Goal: Task Accomplishment & Management: Use online tool/utility

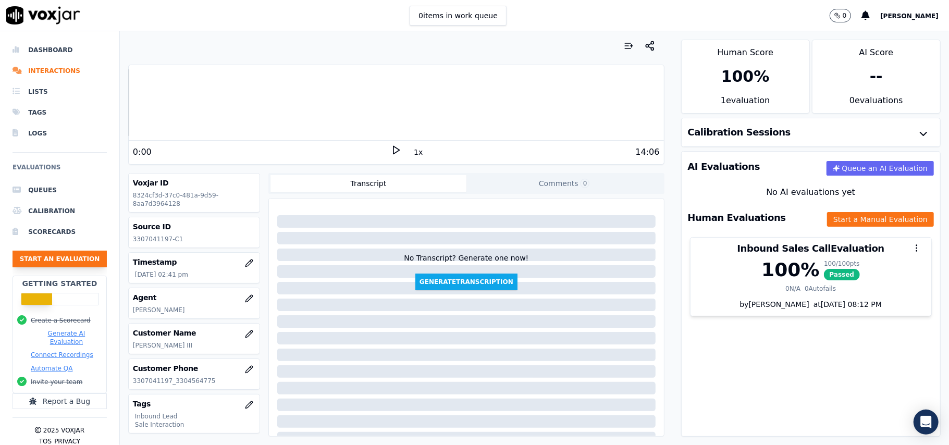
click at [44, 259] on button "Start an Evaluation" at bounding box center [60, 259] width 94 height 17
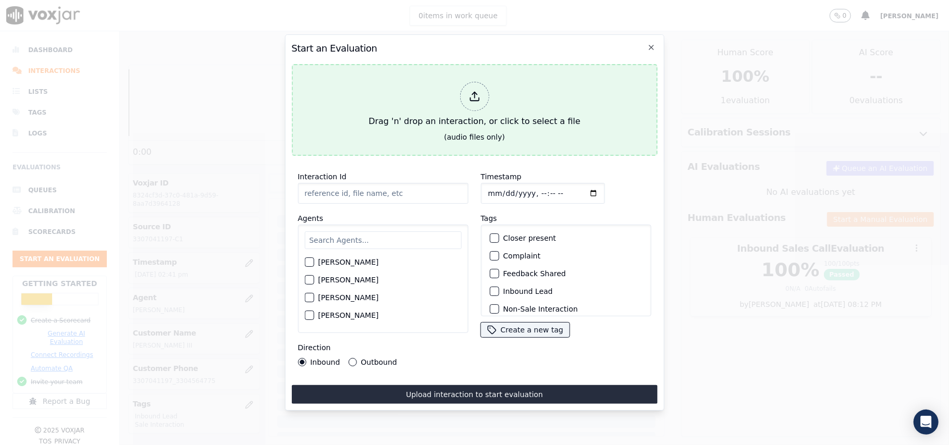
click at [471, 91] on icon at bounding box center [473, 96] width 11 height 11
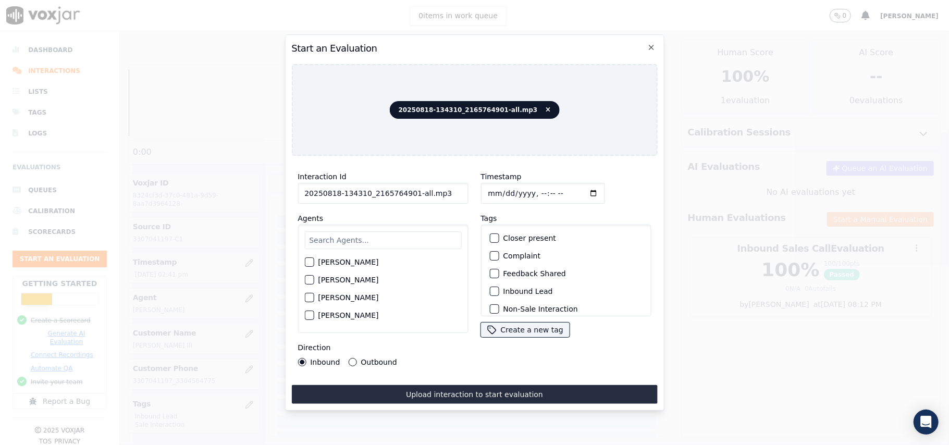
drag, startPoint x: 440, startPoint y: 191, endPoint x: 409, endPoint y: 190, distance: 31.3
click at [409, 190] on input "20250818-134310_2165764901-all.mp3" at bounding box center [382, 193] width 170 height 21
type input "20250818-134310_2165764901-C1"
click at [498, 184] on input "Timestamp" at bounding box center [542, 193] width 124 height 21
type input "[DATE]T15:15"
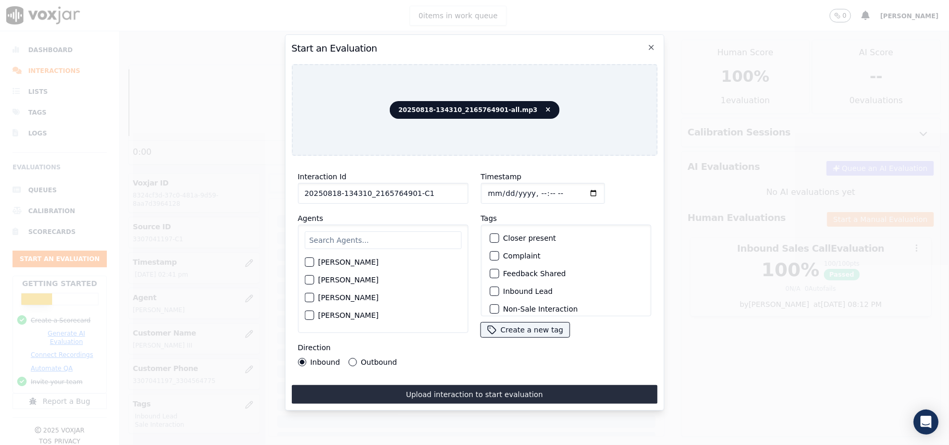
click at [361, 231] on input "text" at bounding box center [382, 240] width 157 height 18
type input "[PERSON_NAME]"
click at [308, 281] on div "button" at bounding box center [308, 282] width 7 height 7
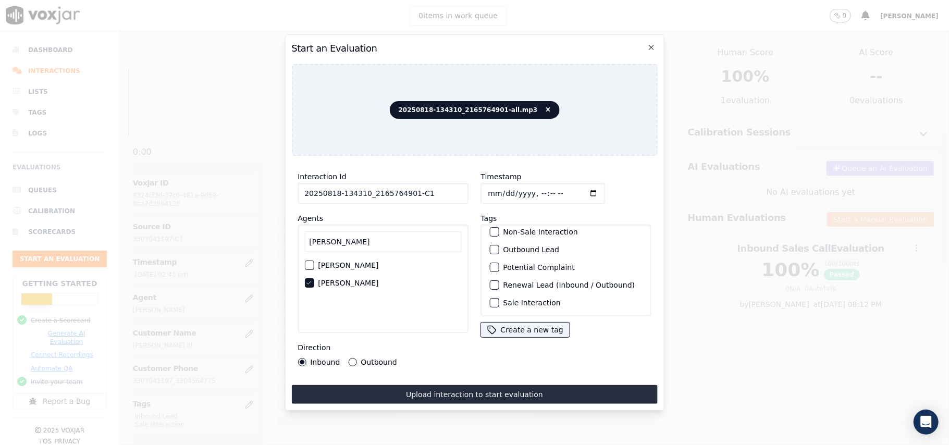
click at [490, 299] on div "button" at bounding box center [493, 302] width 7 height 7
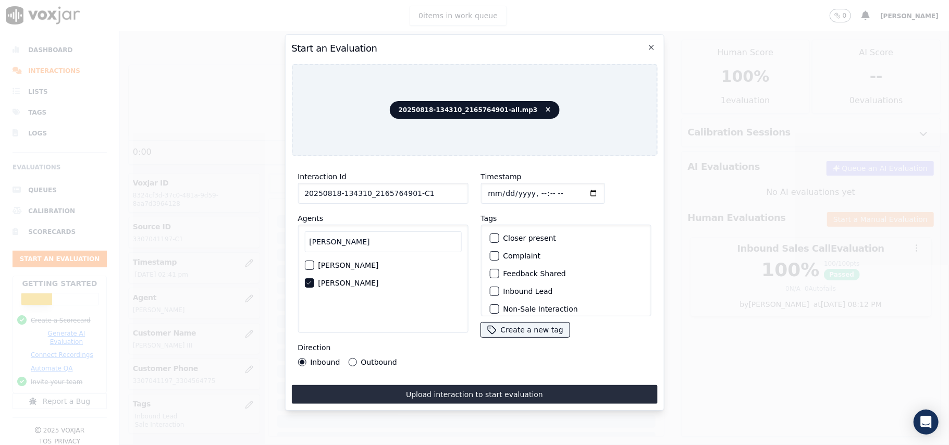
click at [490, 289] on div "button" at bounding box center [493, 291] width 7 height 7
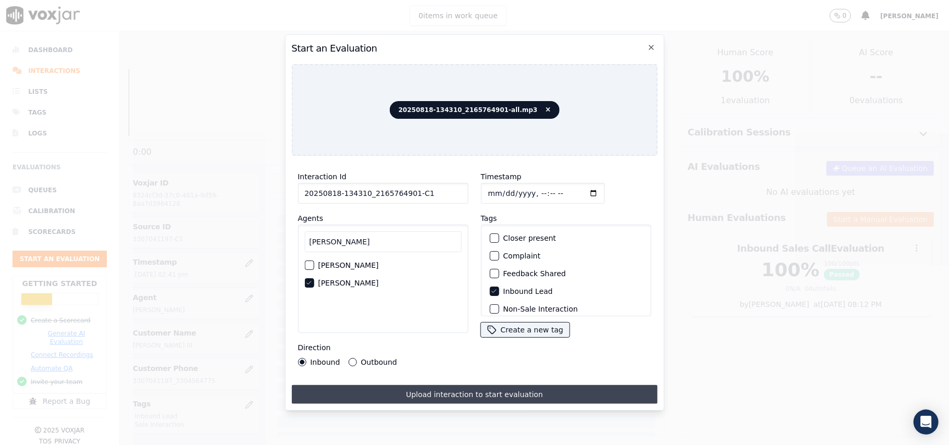
click at [455, 388] on button "Upload interaction to start evaluation" at bounding box center [474, 394] width 366 height 19
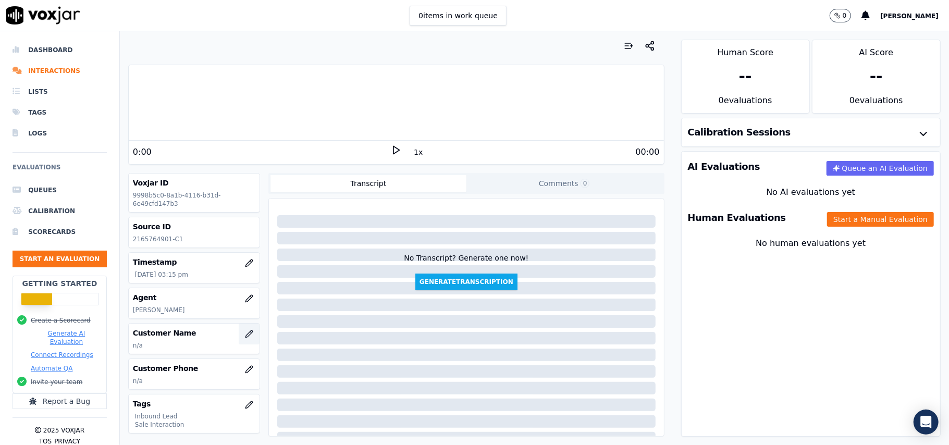
click at [245, 337] on icon "button" at bounding box center [248, 333] width 7 height 7
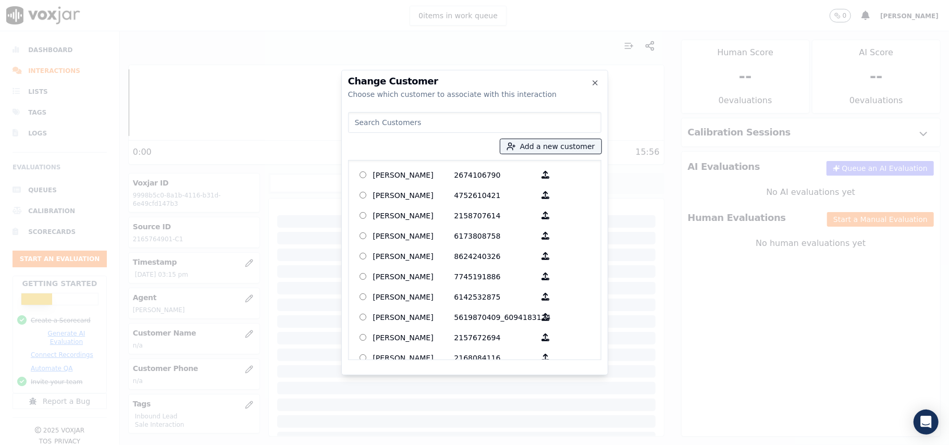
paste input "[PERSON_NAME]"
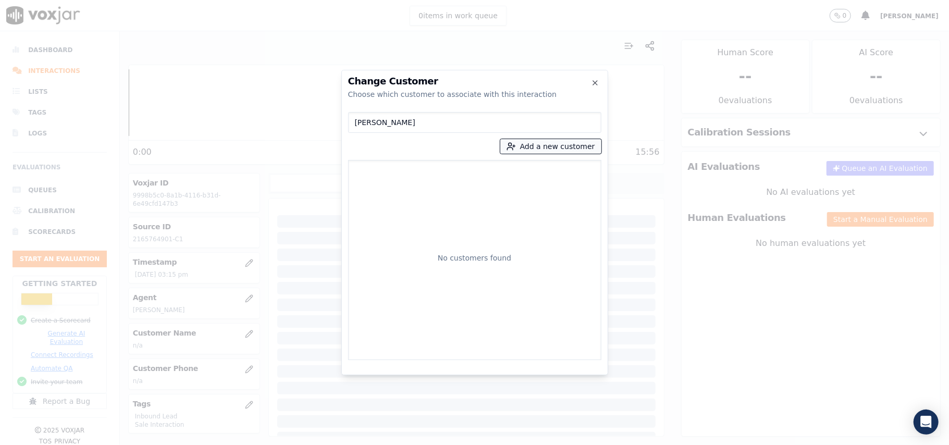
type input "[PERSON_NAME]"
click at [516, 145] on icon "button" at bounding box center [510, 146] width 9 height 9
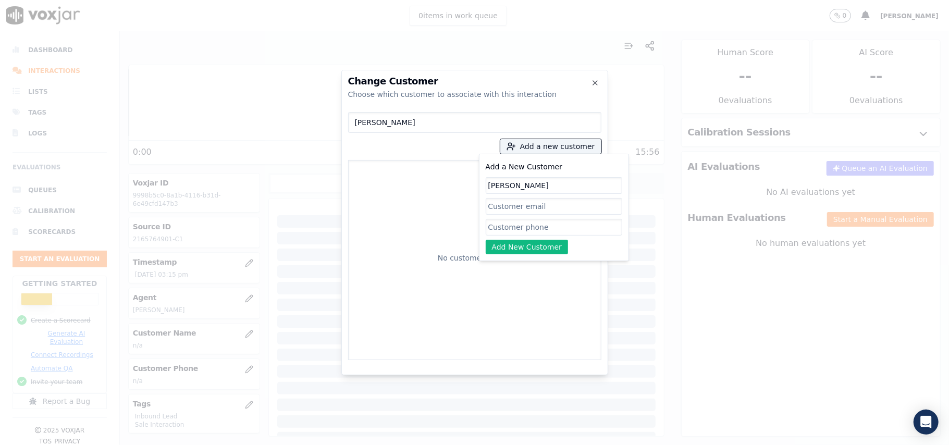
type input "[PERSON_NAME]"
click at [520, 227] on input "Add a New Customer" at bounding box center [554, 227] width 136 height 17
paste input "2165764901"
type input "2165764901"
click at [508, 248] on button "Add New Customer" at bounding box center [527, 247] width 83 height 15
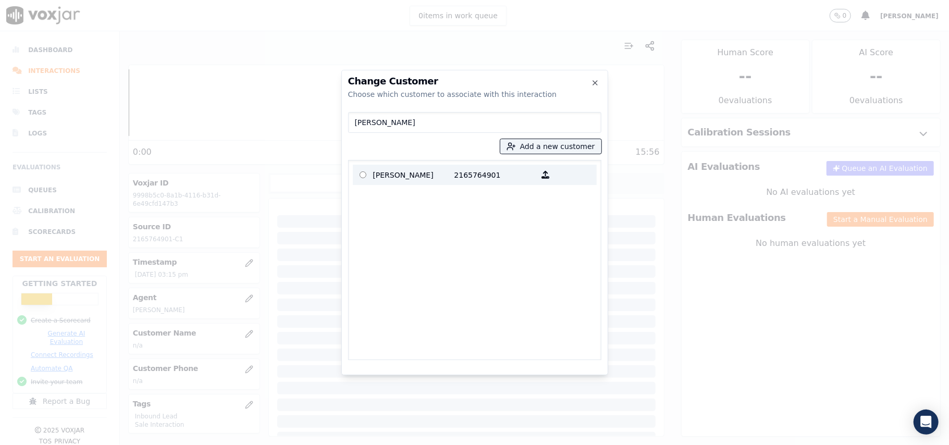
click at [408, 175] on p "[PERSON_NAME]" at bounding box center [413, 175] width 81 height 16
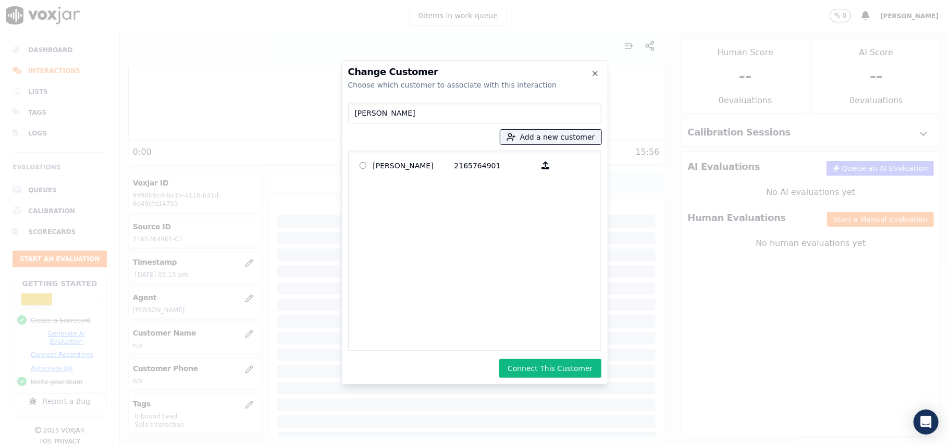
click at [542, 369] on button "Connect This Customer" at bounding box center [550, 368] width 102 height 19
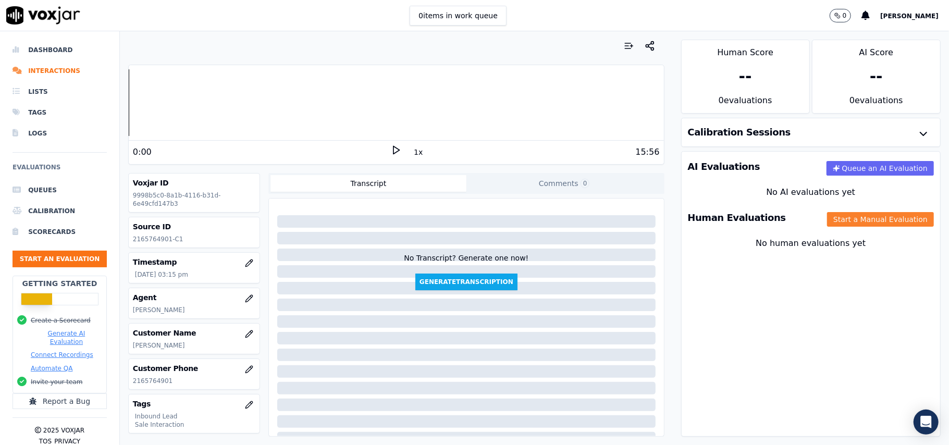
click at [827, 215] on button "Start a Manual Evaluation" at bounding box center [880, 219] width 107 height 15
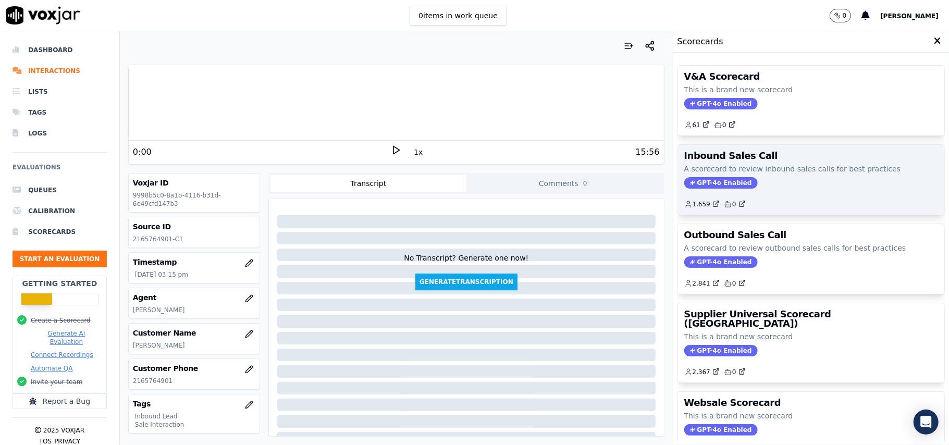
click at [703, 184] on span "GPT-4o Enabled" at bounding box center [720, 182] width 73 height 11
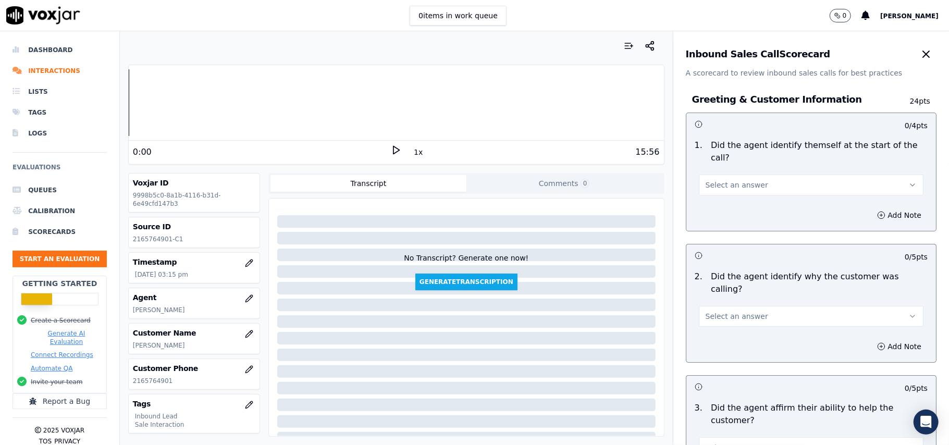
click at [729, 180] on span "Select an answer" at bounding box center [736, 185] width 63 height 10
click at [732, 194] on div "Yes" at bounding box center [789, 196] width 202 height 17
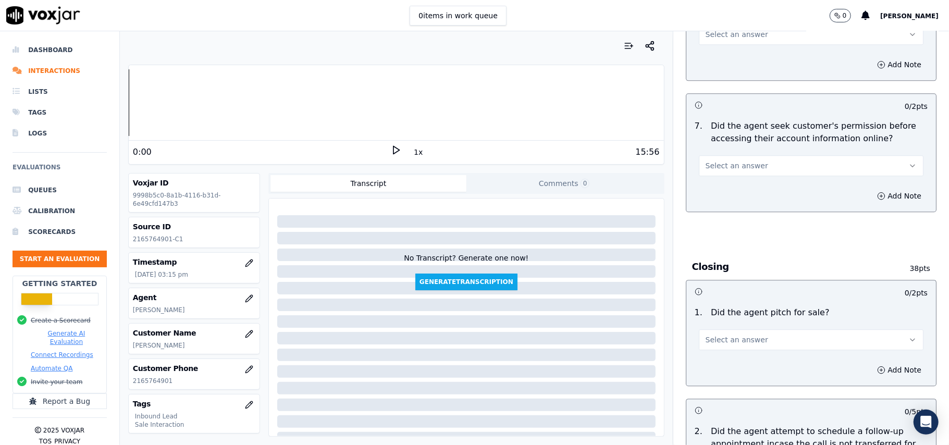
scroll to position [2916, 0]
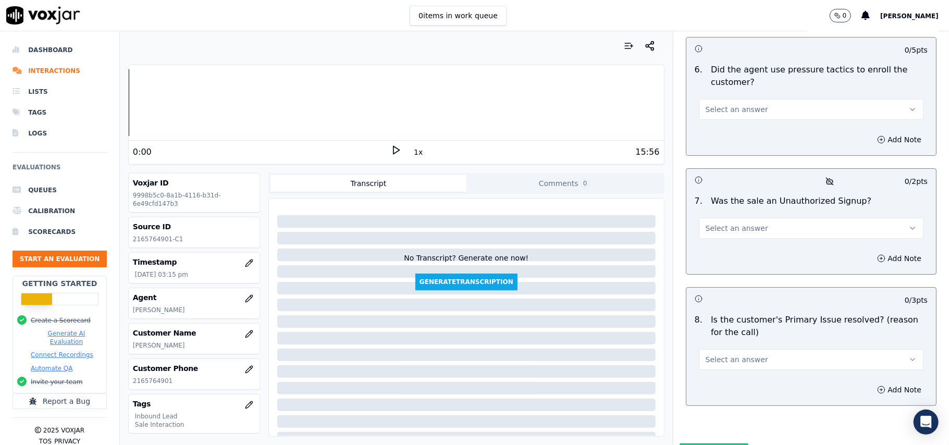
click at [788, 349] on button "Select an answer" at bounding box center [811, 359] width 225 height 21
click at [741, 327] on div "Yes" at bounding box center [789, 328] width 202 height 17
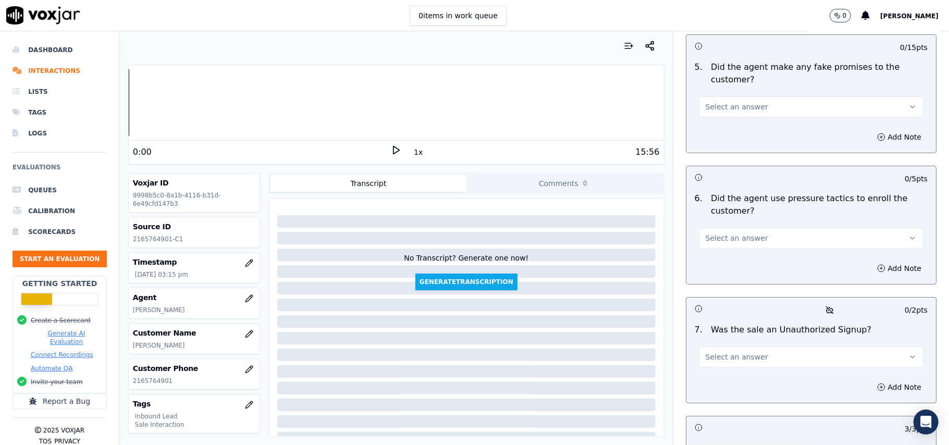
scroll to position [2777, 0]
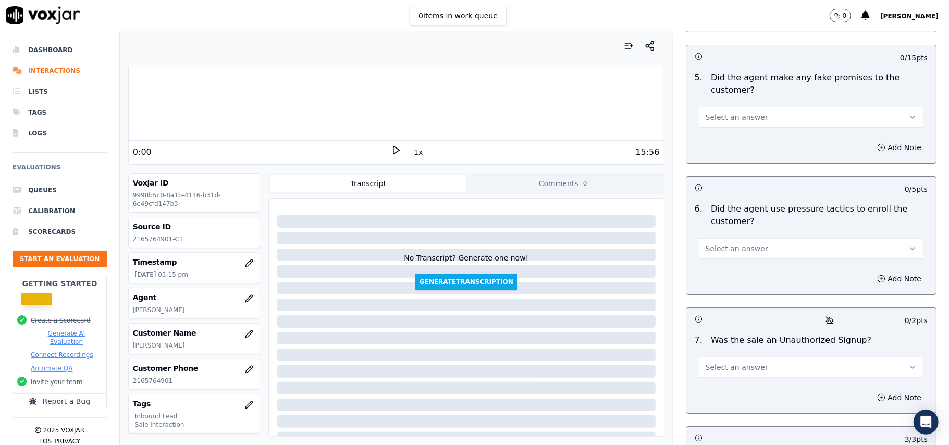
click at [719, 357] on button "Select an answer" at bounding box center [811, 367] width 225 height 21
click at [707, 348] on div "No" at bounding box center [789, 352] width 202 height 17
click at [726, 243] on span "Select an answer" at bounding box center [736, 248] width 63 height 10
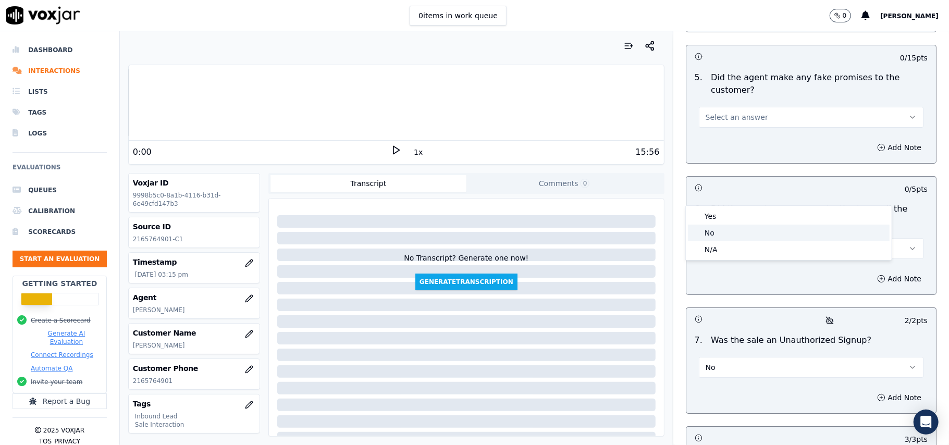
click at [713, 228] on div "No" at bounding box center [789, 233] width 202 height 17
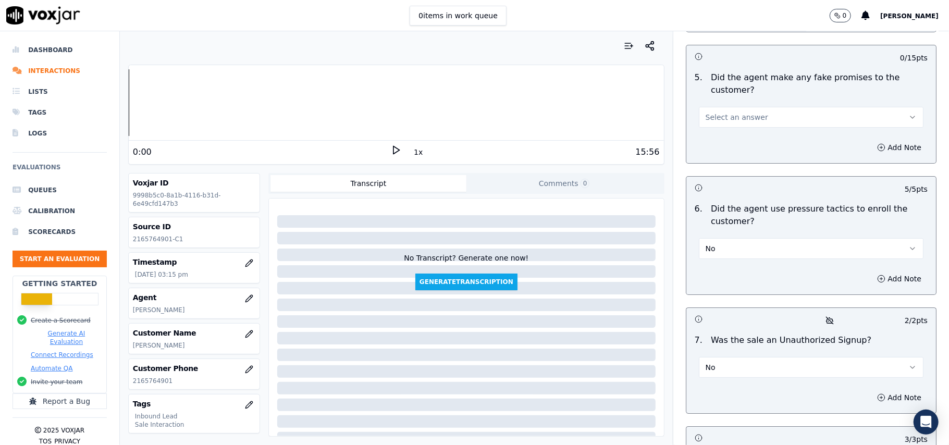
scroll to position [2638, 0]
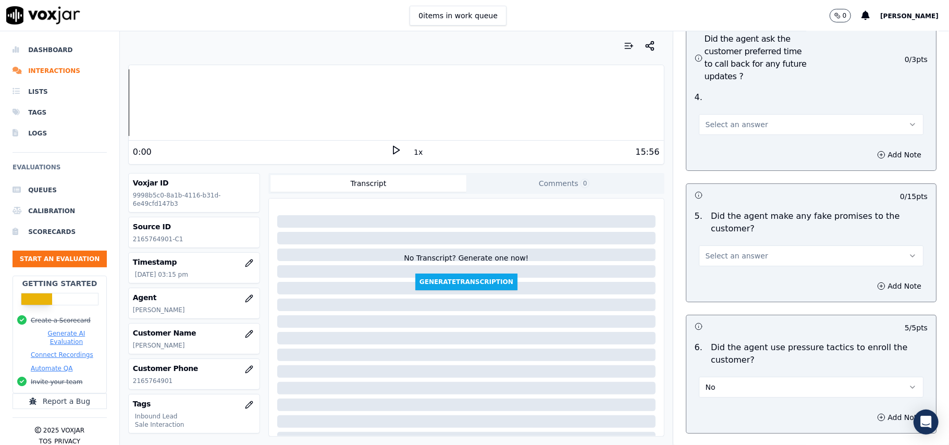
click at [723, 251] on span "Select an answer" at bounding box center [736, 256] width 63 height 10
click at [719, 237] on div "No" at bounding box center [789, 240] width 202 height 17
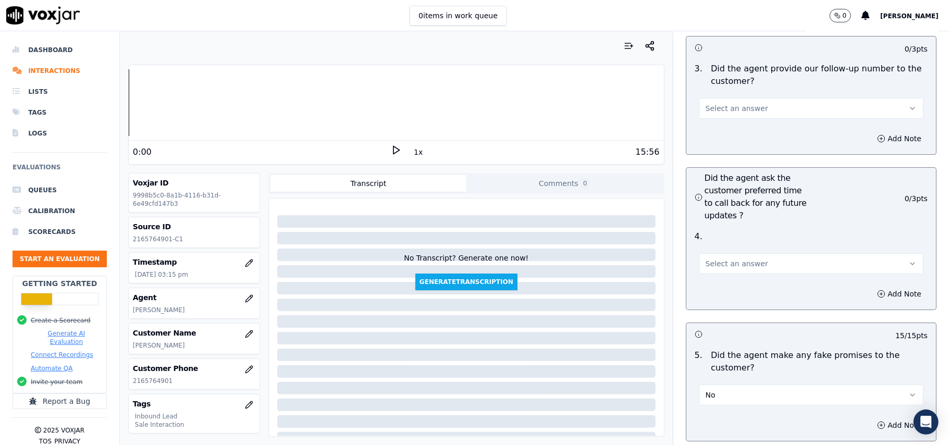
click at [726, 253] on button "Select an answer" at bounding box center [811, 263] width 225 height 21
click at [727, 225] on div "Yes" at bounding box center [789, 230] width 202 height 17
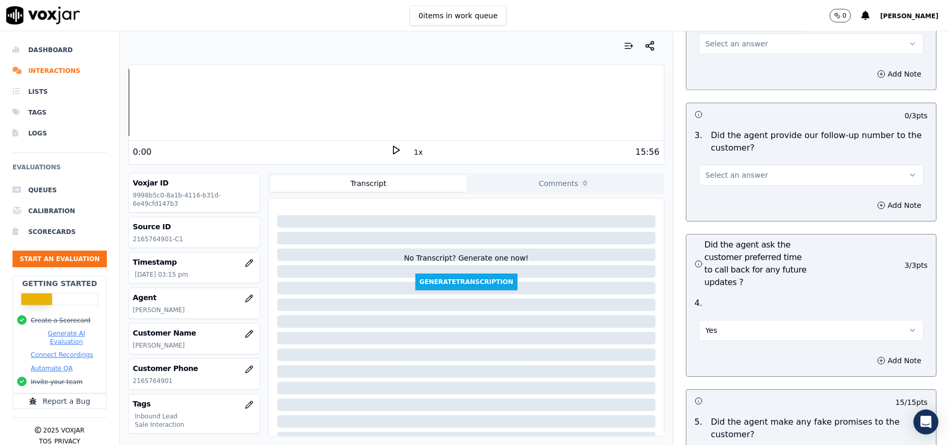
scroll to position [2360, 0]
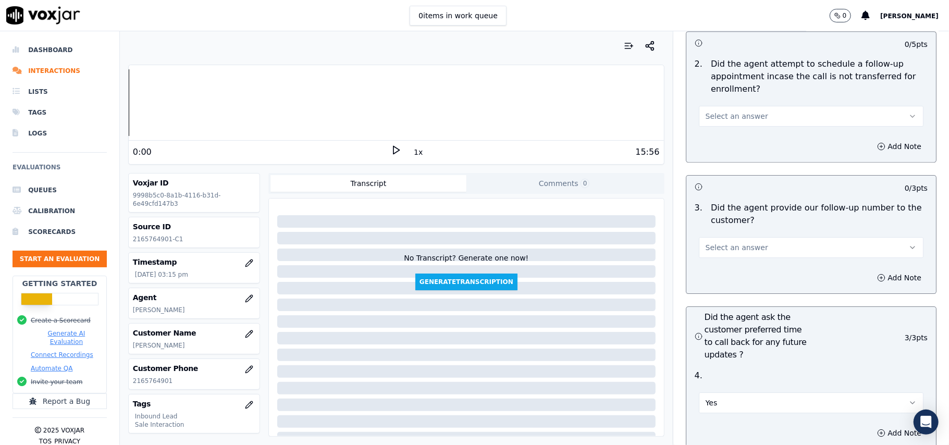
click at [717, 242] on span "Select an answer" at bounding box center [736, 247] width 63 height 10
click at [709, 214] on div "Yes" at bounding box center [789, 214] width 202 height 17
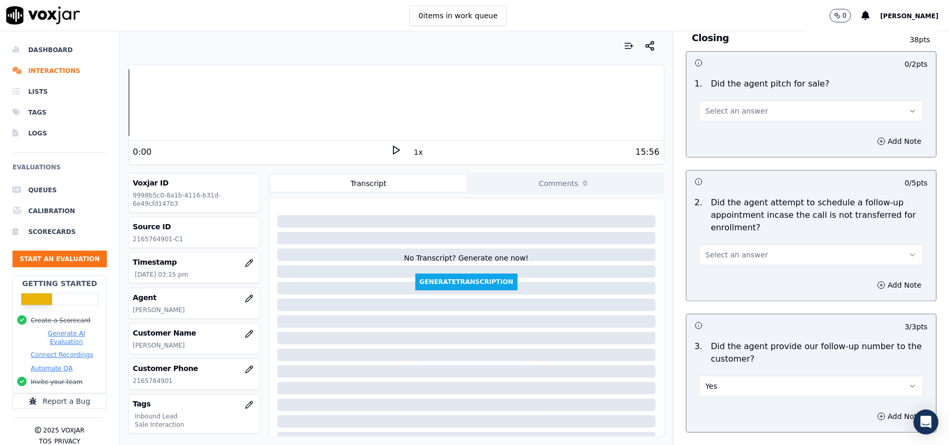
click at [712, 250] on span "Select an answer" at bounding box center [736, 255] width 63 height 10
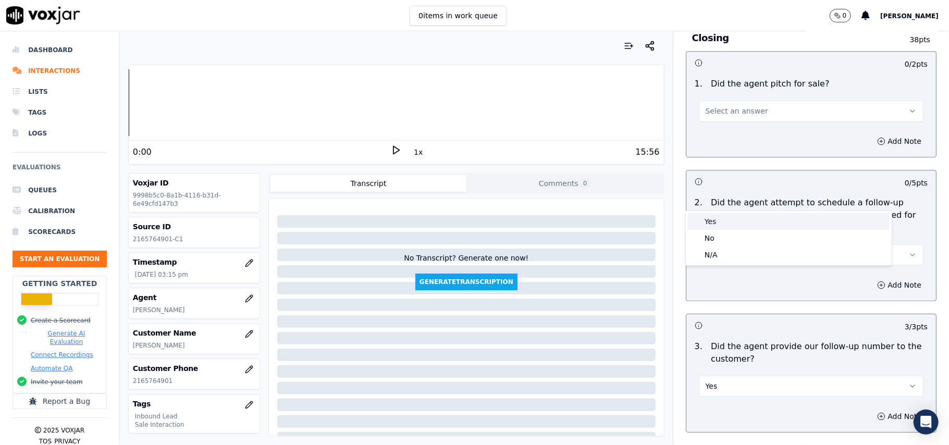
click at [717, 215] on div "Yes" at bounding box center [789, 221] width 202 height 17
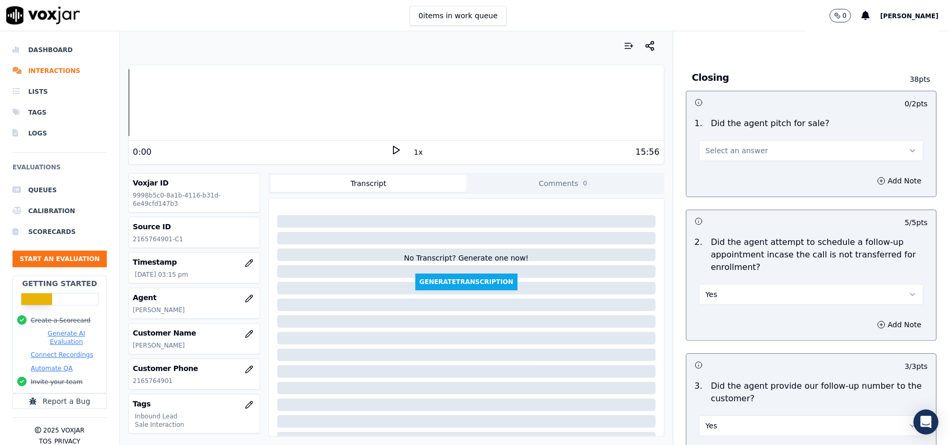
scroll to position [2082, 0]
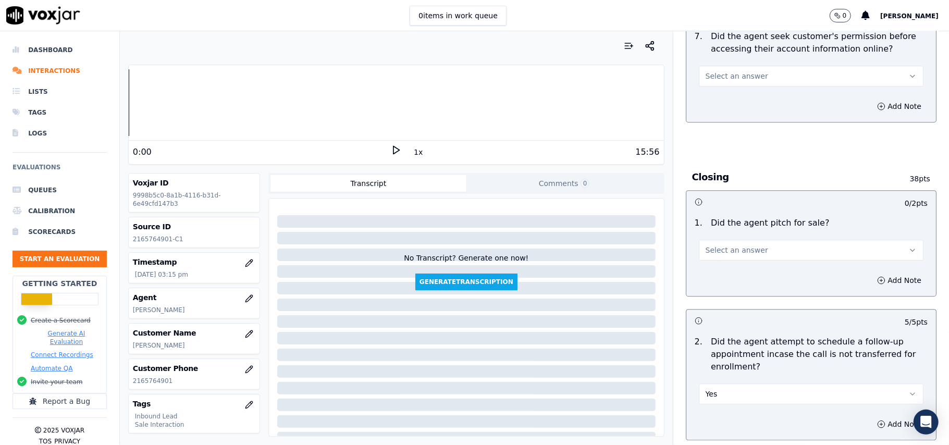
click at [720, 240] on button "Select an answer" at bounding box center [811, 250] width 225 height 21
click at [714, 216] on div "Yes" at bounding box center [789, 216] width 202 height 17
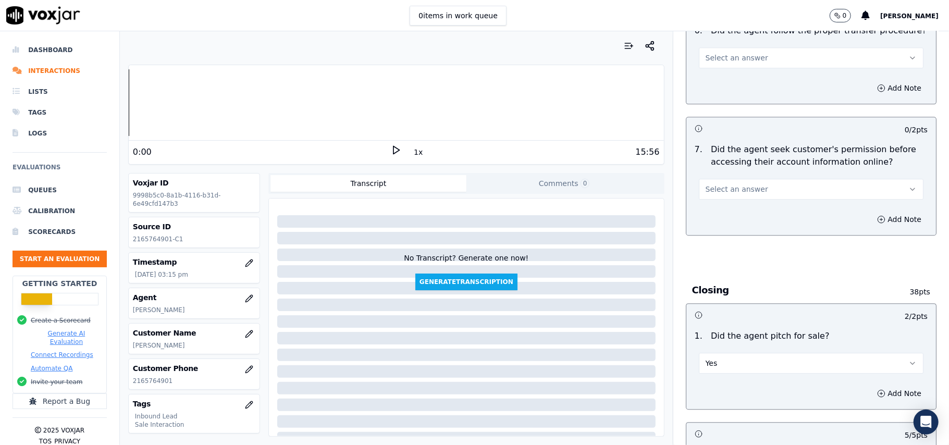
scroll to position [1874, 0]
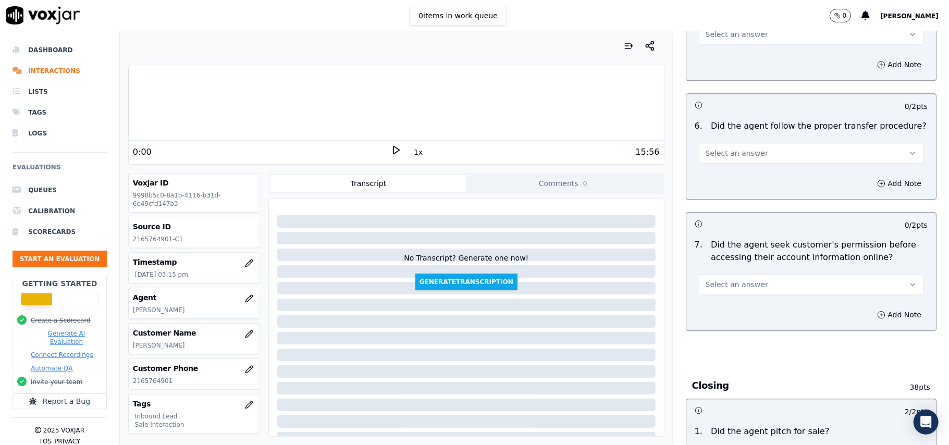
click at [719, 279] on span "Select an answer" at bounding box center [736, 284] width 63 height 10
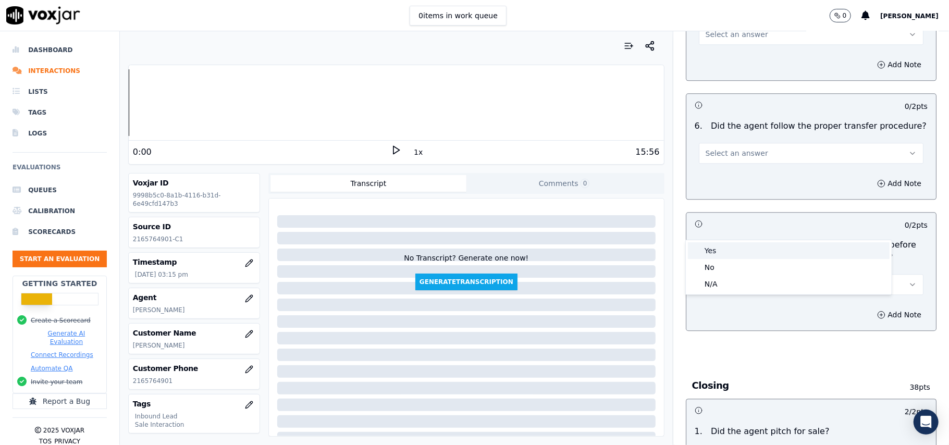
click at [711, 248] on div "Yes" at bounding box center [789, 250] width 202 height 17
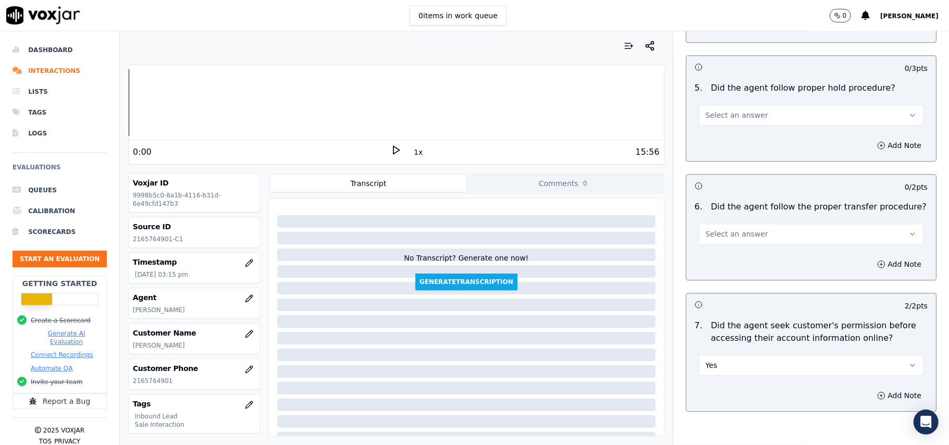
scroll to position [1735, 0]
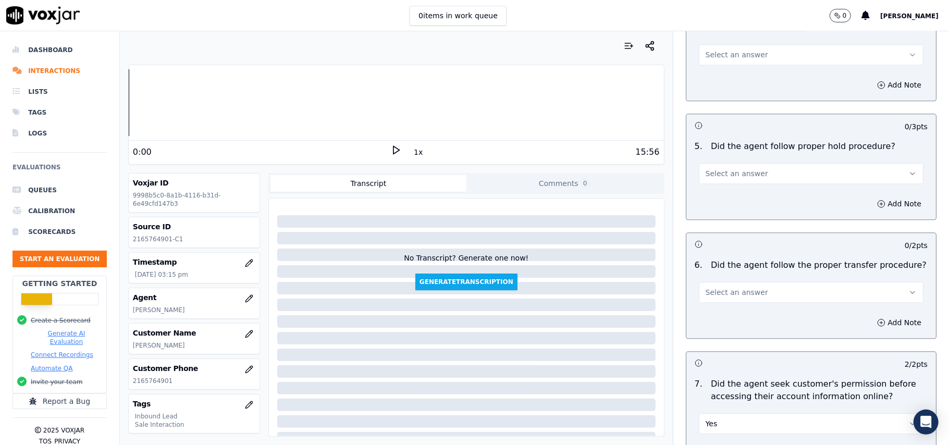
click at [718, 287] on span "Select an answer" at bounding box center [736, 292] width 63 height 10
click at [715, 261] on div "Yes" at bounding box center [789, 258] width 202 height 17
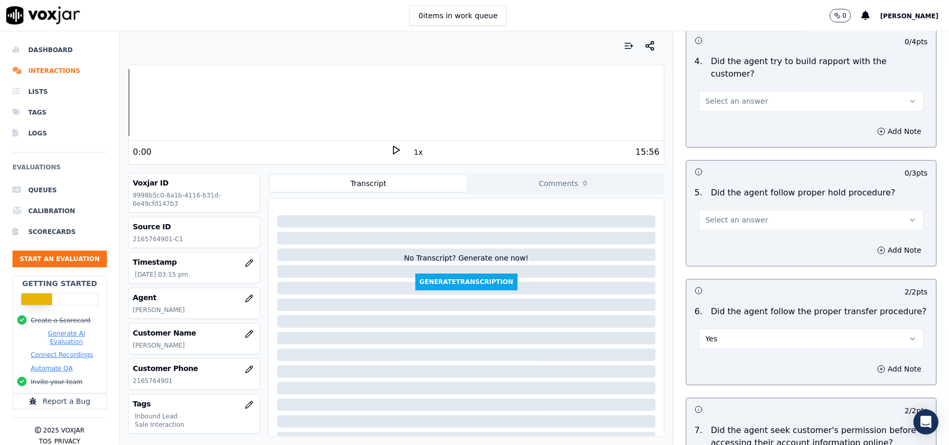
scroll to position [1596, 0]
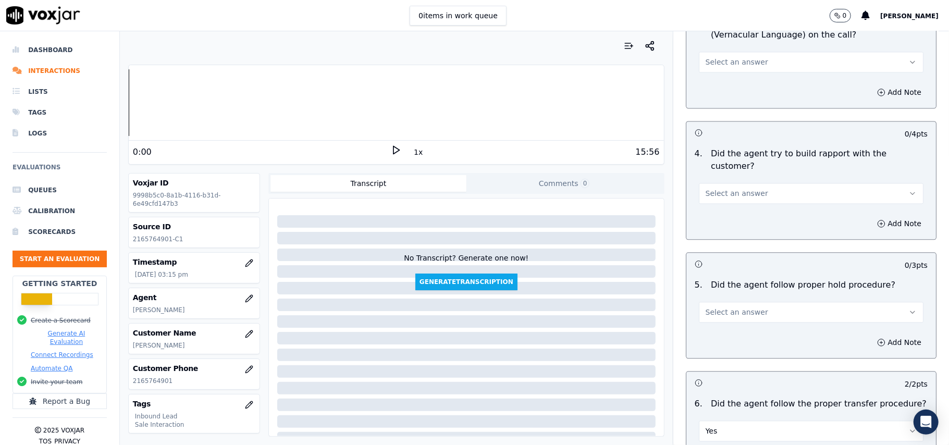
click at [719, 307] on span "Select an answer" at bounding box center [736, 312] width 63 height 10
click at [712, 278] on div "Yes" at bounding box center [789, 277] width 202 height 17
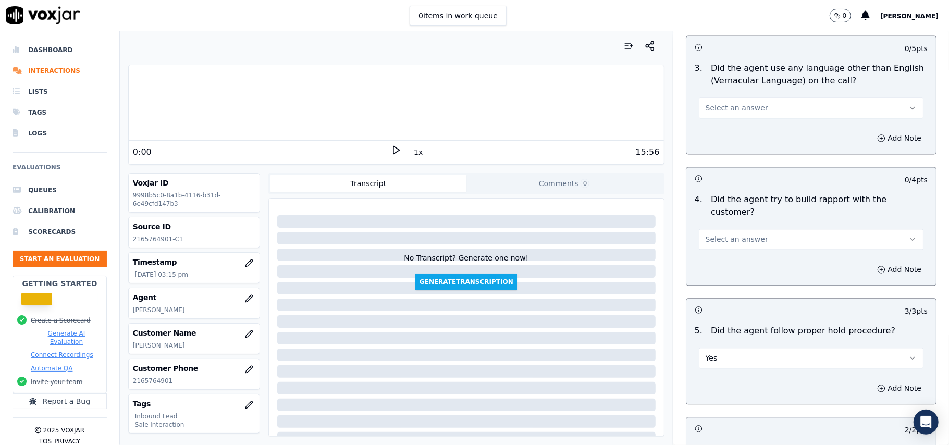
scroll to position [1457, 0]
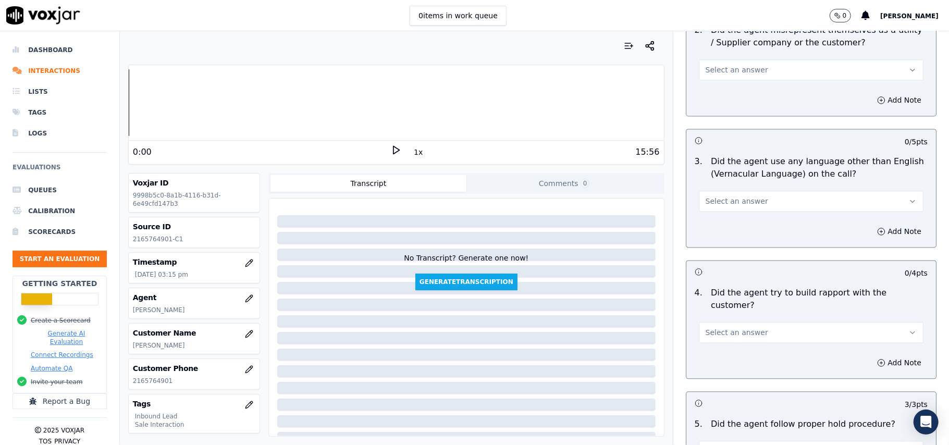
click at [712, 322] on button "Select an answer" at bounding box center [811, 332] width 225 height 21
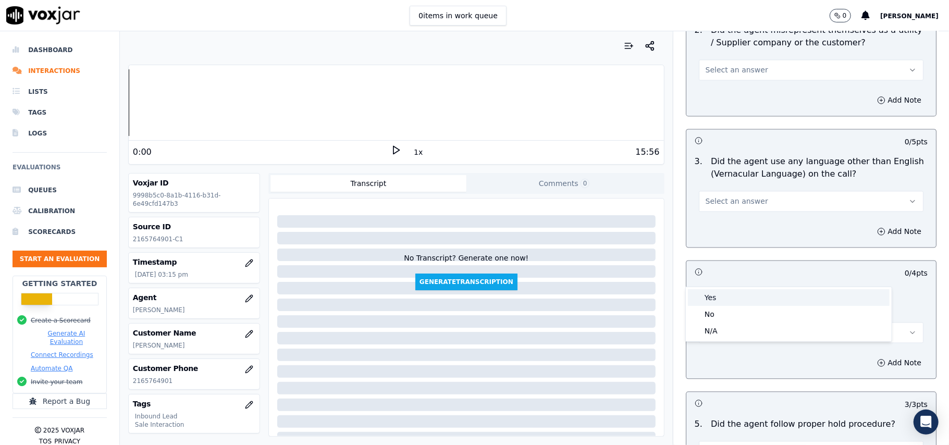
click at [701, 291] on div "Yes" at bounding box center [789, 297] width 202 height 17
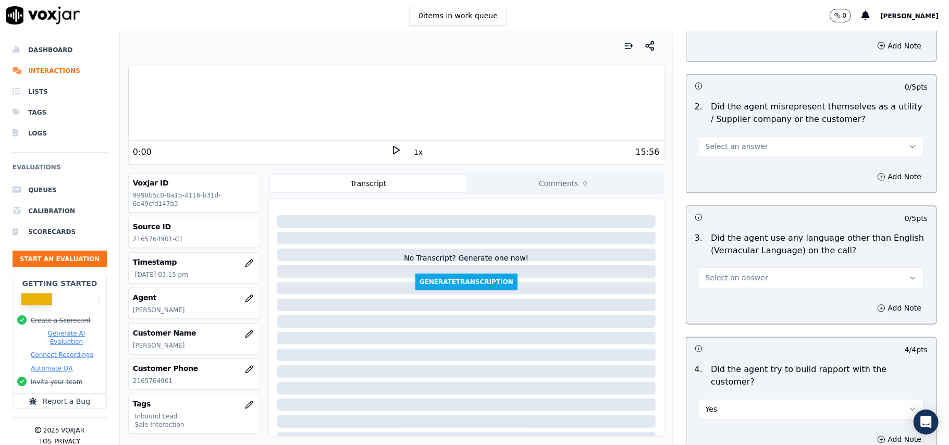
scroll to position [1318, 0]
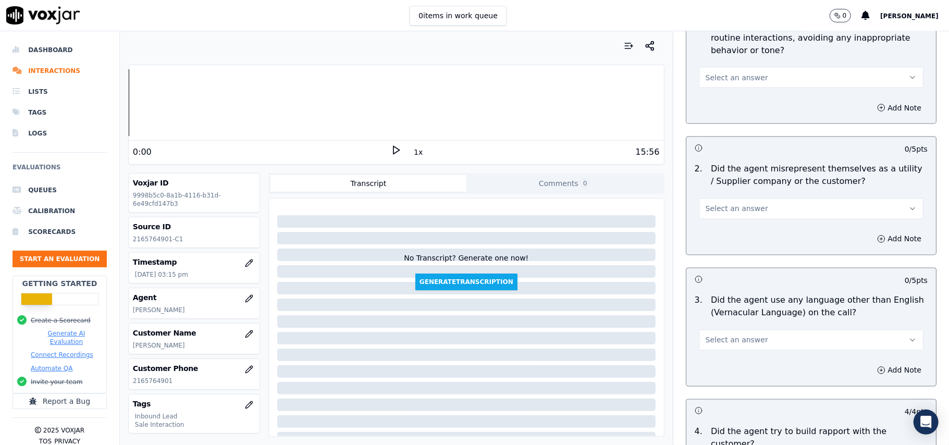
click at [706, 330] on button "Select an answer" at bounding box center [811, 340] width 225 height 21
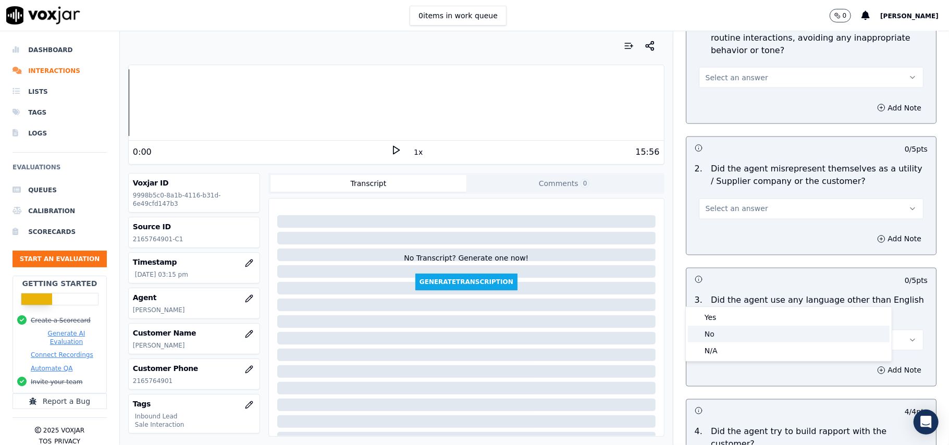
click at [716, 326] on div "No" at bounding box center [789, 334] width 202 height 17
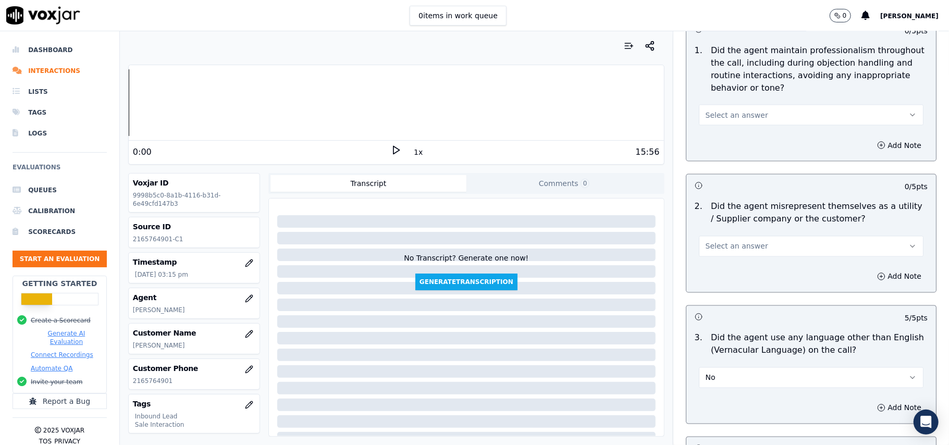
scroll to position [1249, 0]
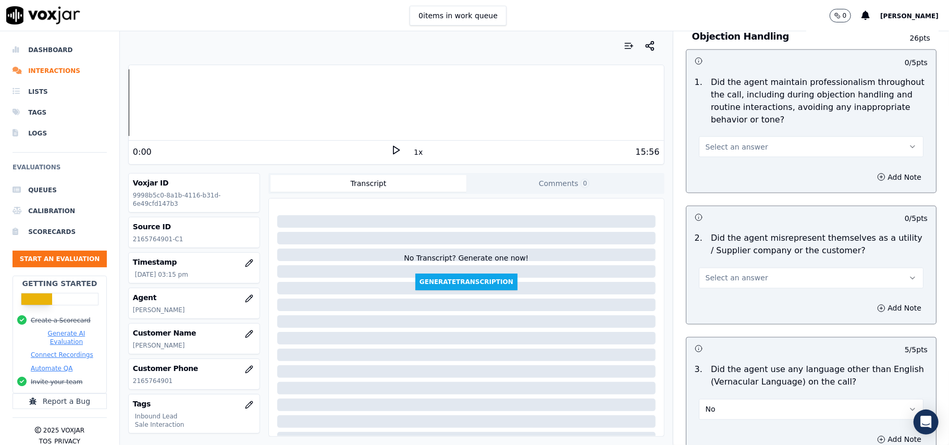
click at [720, 273] on span "Select an answer" at bounding box center [736, 278] width 63 height 10
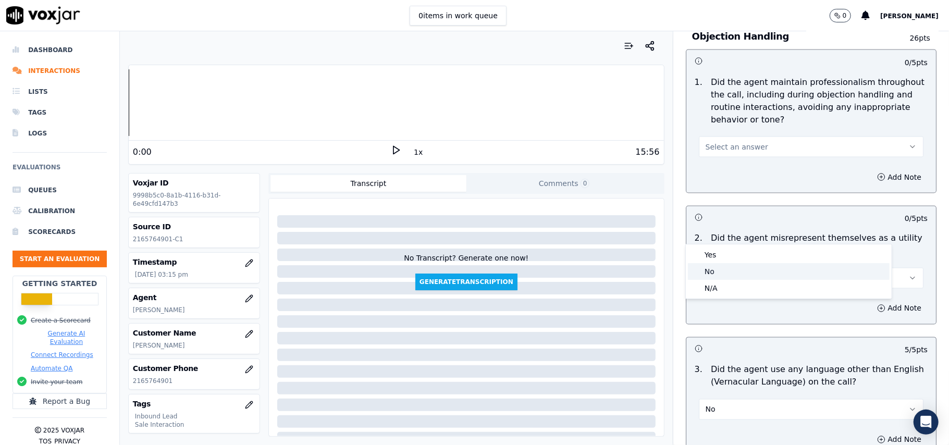
click at [709, 271] on div "No" at bounding box center [789, 271] width 202 height 17
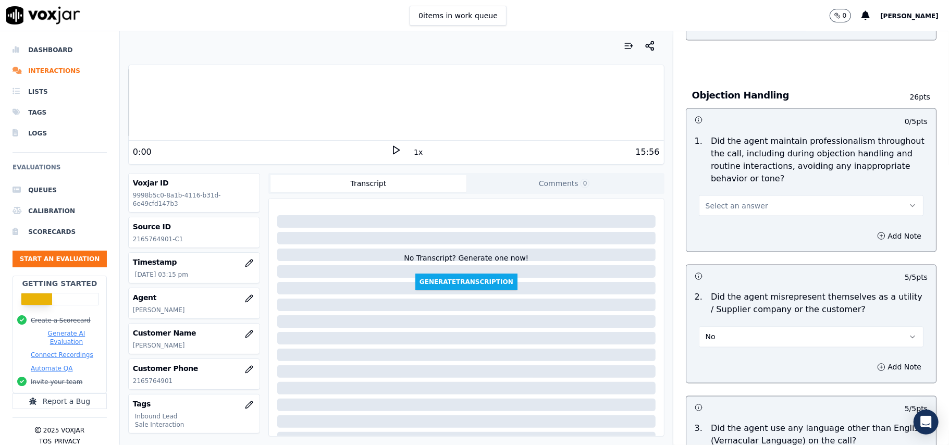
scroll to position [1110, 0]
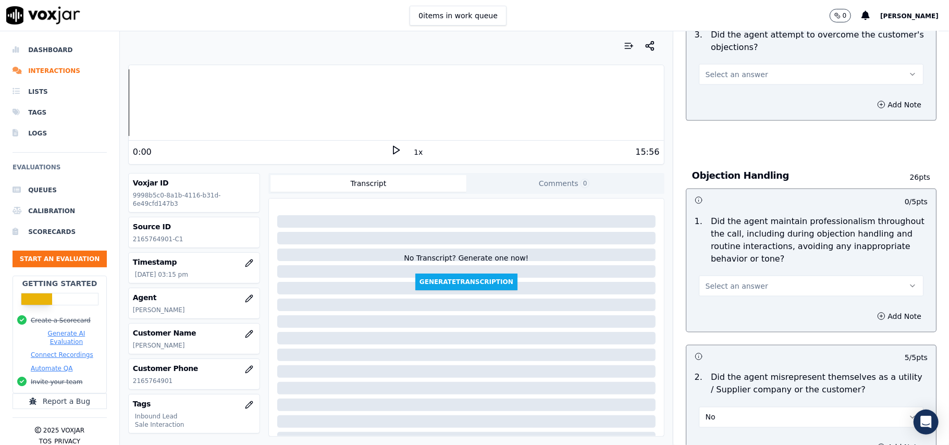
click at [723, 281] on span "Select an answer" at bounding box center [736, 286] width 63 height 10
click at [718, 264] on div "Yes" at bounding box center [789, 262] width 202 height 17
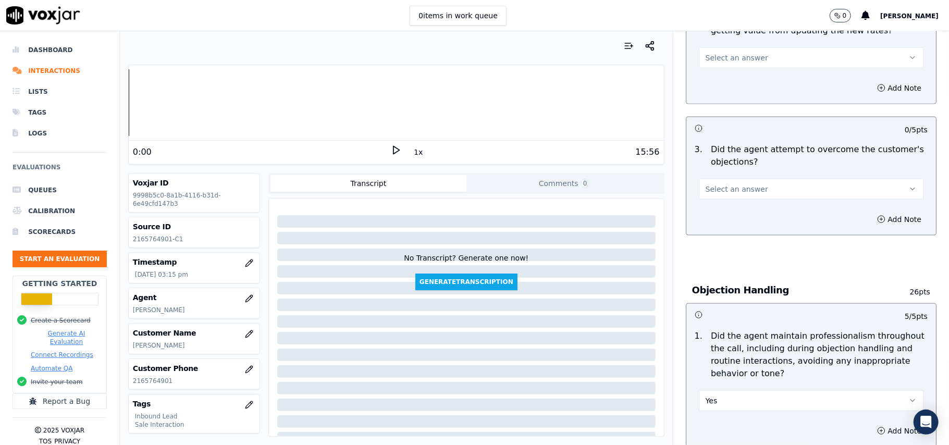
scroll to position [901, 0]
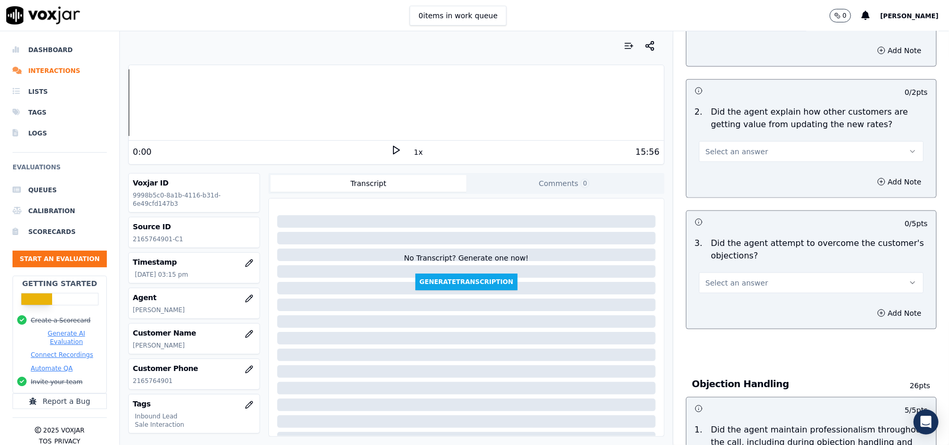
click at [713, 278] on span "Select an answer" at bounding box center [736, 283] width 63 height 10
click at [711, 265] on div "Yes" at bounding box center [789, 259] width 202 height 17
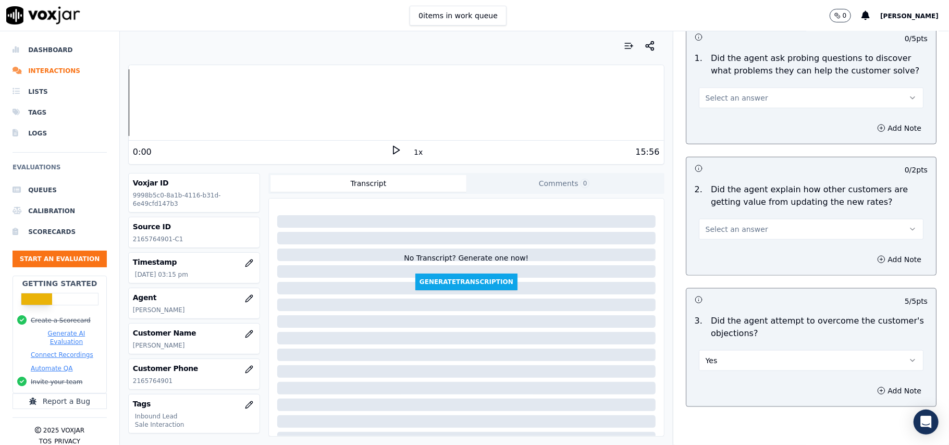
scroll to position [763, 0]
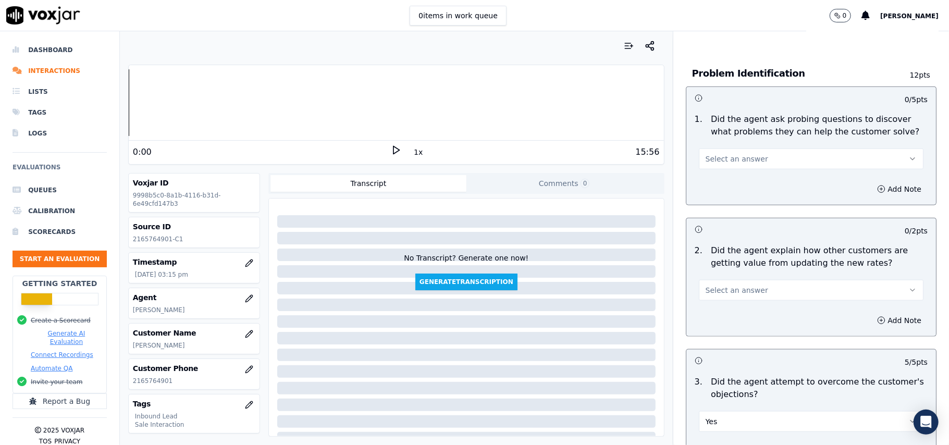
click at [720, 285] on span "Select an answer" at bounding box center [736, 290] width 63 height 10
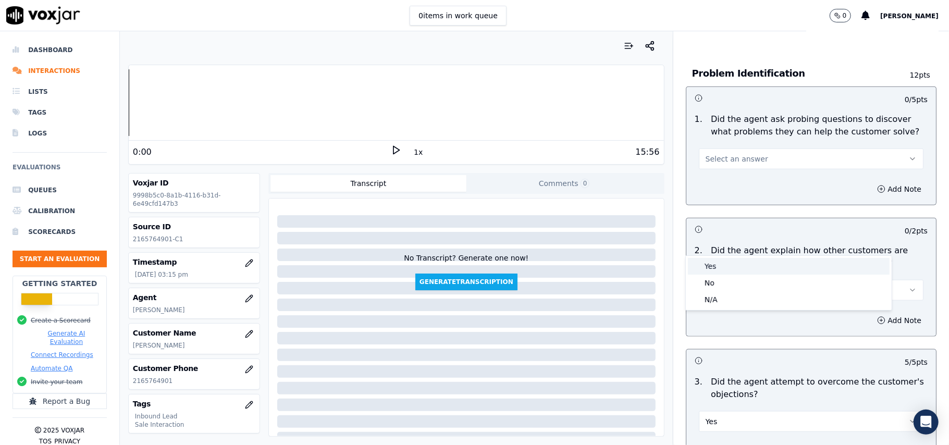
click at [713, 261] on div "Yes" at bounding box center [789, 266] width 202 height 17
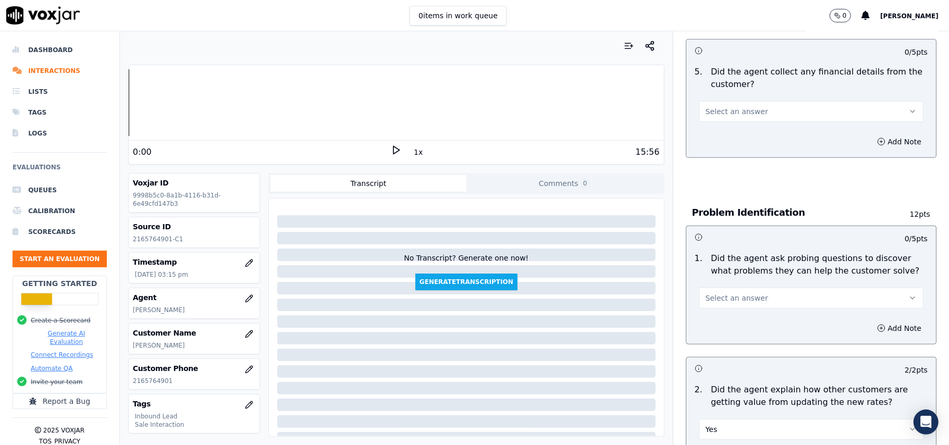
click at [711, 288] on button "Select an answer" at bounding box center [811, 298] width 225 height 21
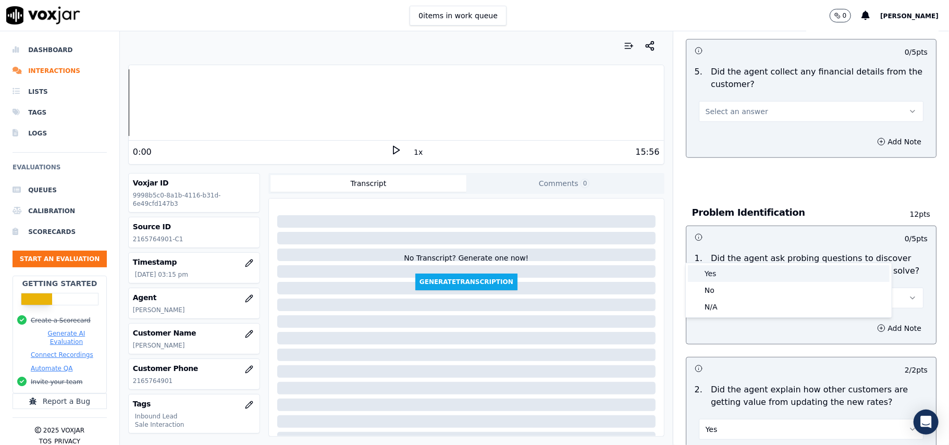
click at [707, 272] on div "Yes" at bounding box center [789, 273] width 202 height 17
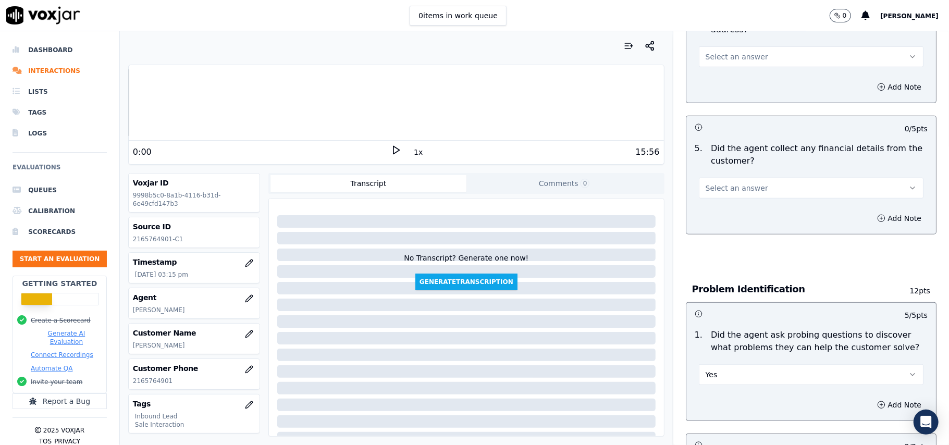
scroll to position [415, 0]
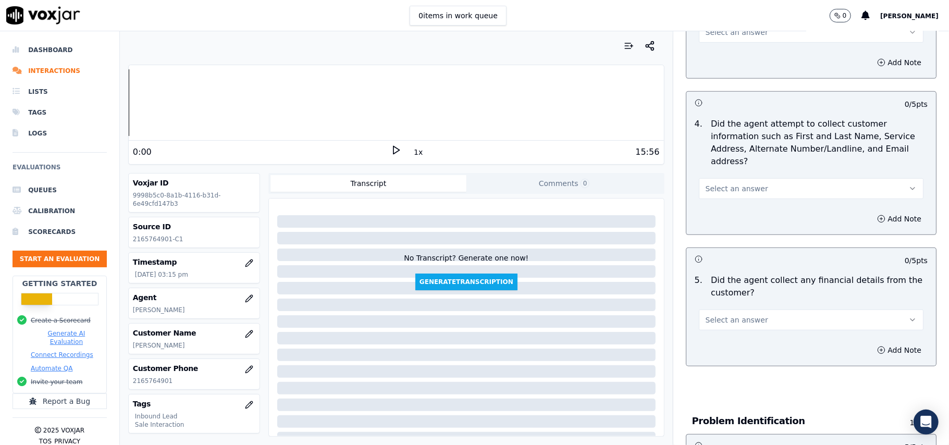
click at [707, 315] on span "Select an answer" at bounding box center [736, 320] width 63 height 10
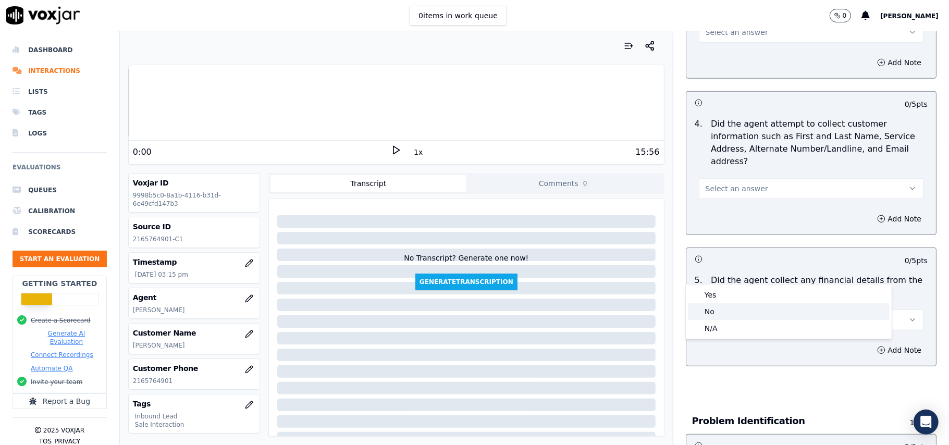
click at [710, 308] on div "No" at bounding box center [789, 311] width 202 height 17
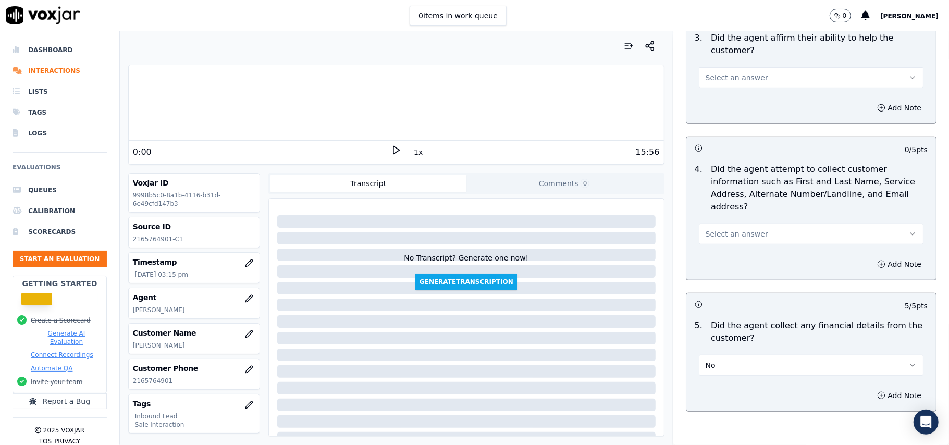
scroll to position [346, 0]
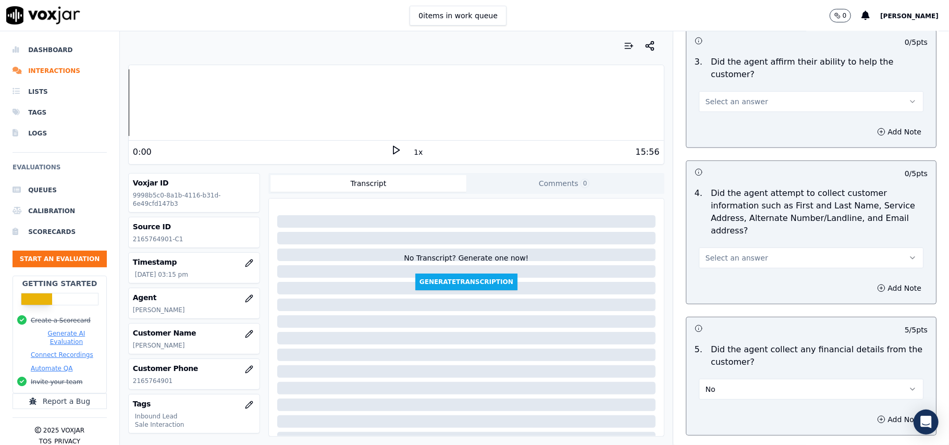
click at [709, 253] on span "Select an answer" at bounding box center [736, 258] width 63 height 10
click at [711, 265] on div "N/A" at bounding box center [789, 266] width 202 height 17
click at [714, 247] on button "N/A" at bounding box center [811, 257] width 225 height 21
click at [711, 233] on div "Yes" at bounding box center [789, 233] width 202 height 17
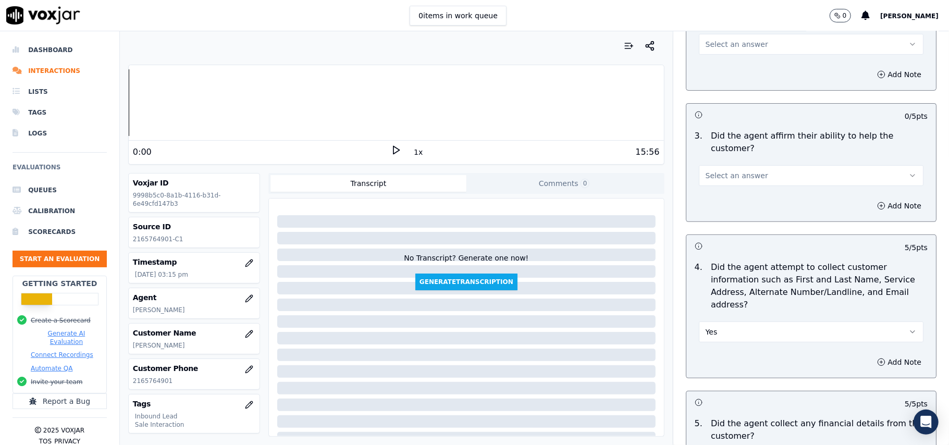
scroll to position [207, 0]
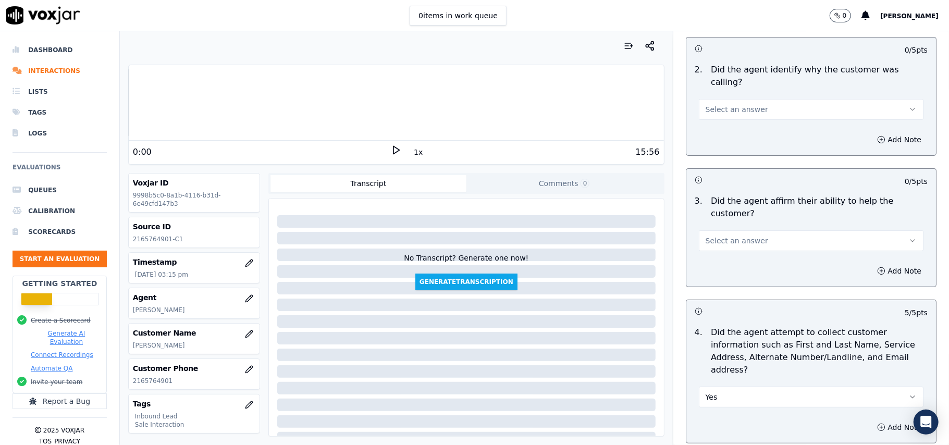
click at [714, 235] on span "Select an answer" at bounding box center [736, 240] width 63 height 10
click at [712, 228] on div "Yes" at bounding box center [789, 227] width 202 height 17
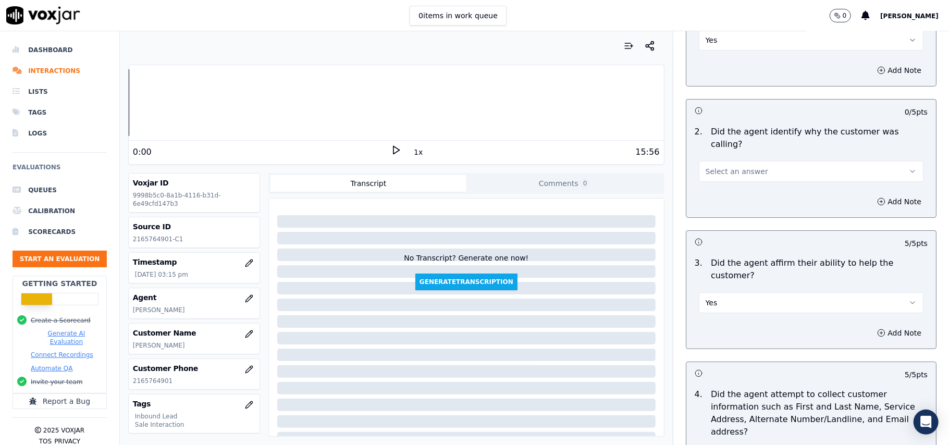
scroll to position [0, 0]
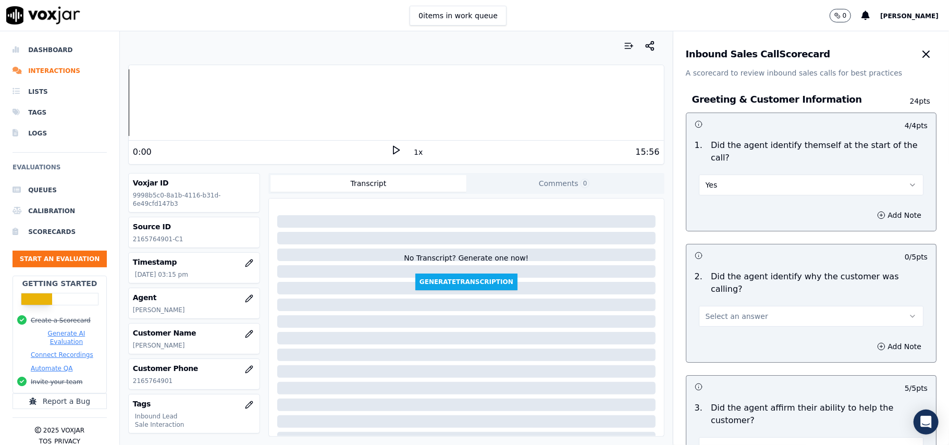
click at [717, 311] on span "Select an answer" at bounding box center [736, 316] width 63 height 10
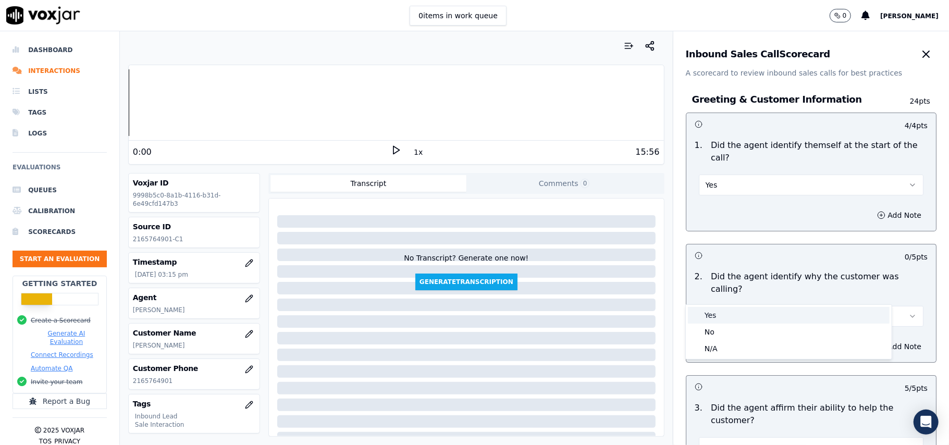
click at [717, 315] on div "Yes" at bounding box center [789, 315] width 202 height 17
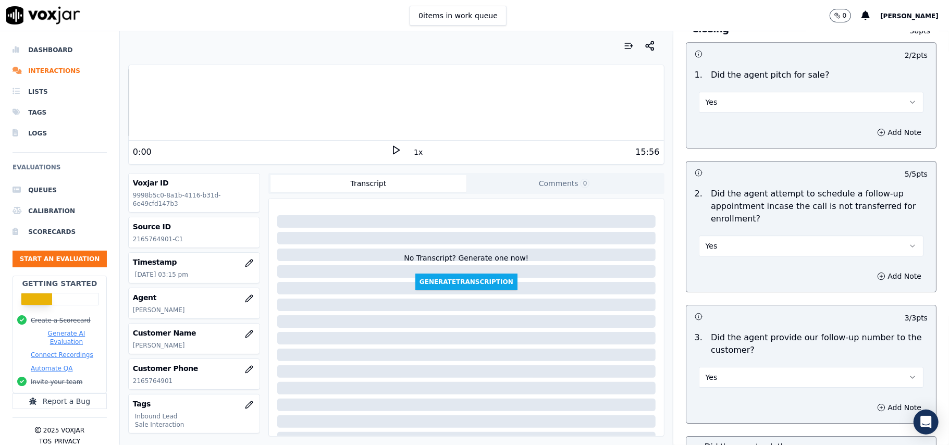
scroll to position [2916, 0]
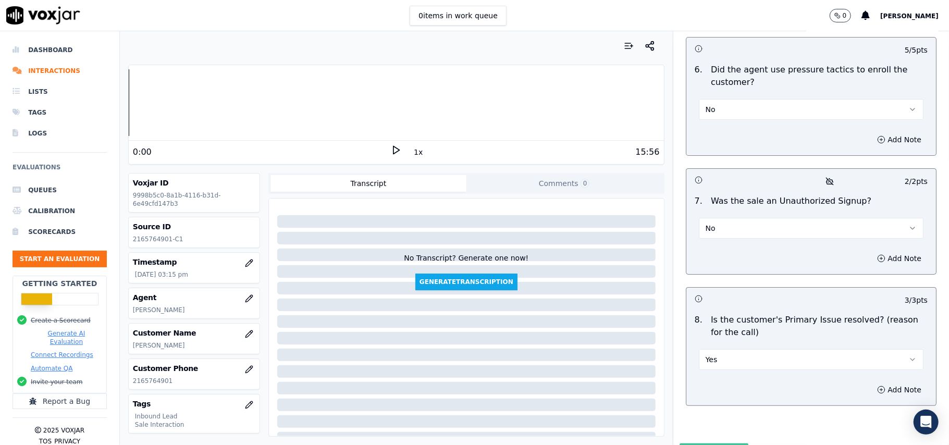
click at [692, 443] on button "Submit Scores" at bounding box center [713, 452] width 69 height 19
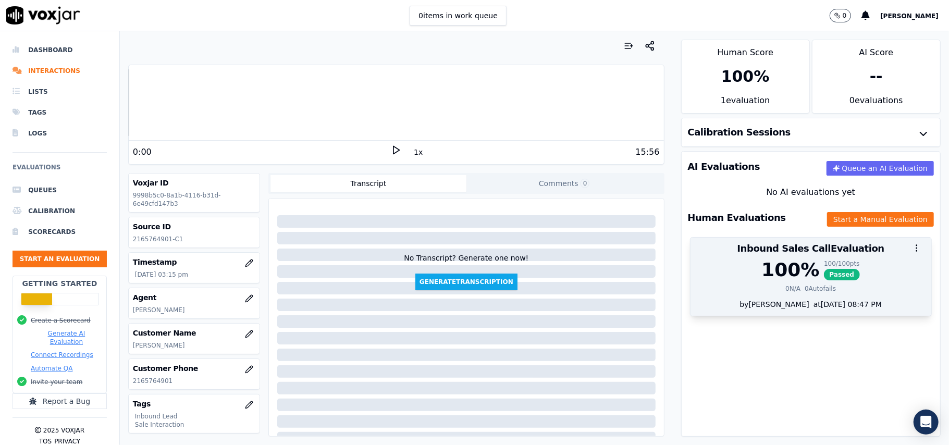
click at [786, 280] on div "100 %" at bounding box center [790, 269] width 58 height 21
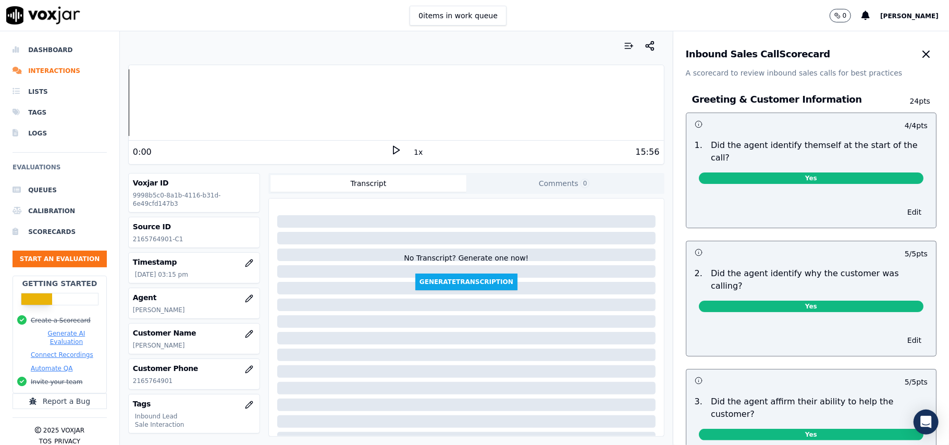
scroll to position [1799, 0]
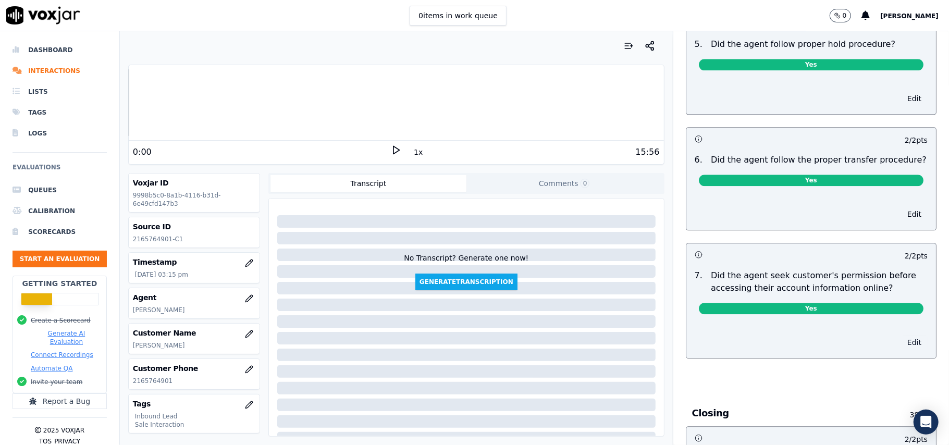
click at [901, 335] on button "Edit" at bounding box center [914, 342] width 27 height 15
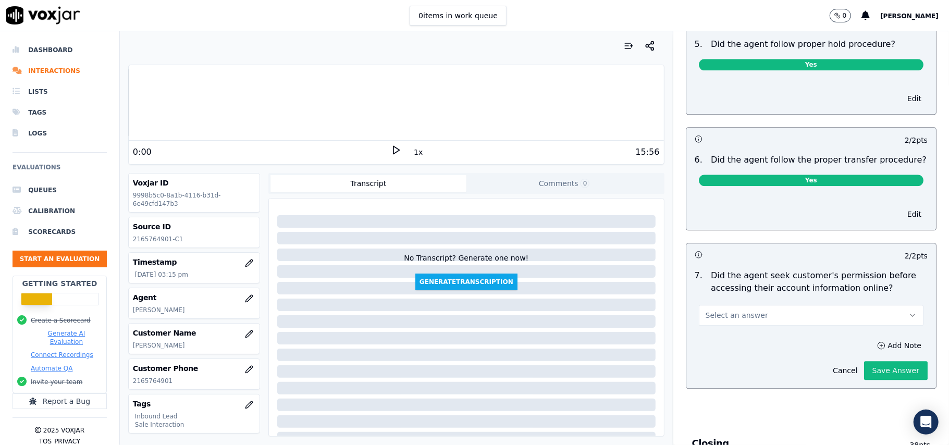
click at [759, 305] on button "Select an answer" at bounding box center [811, 315] width 225 height 21
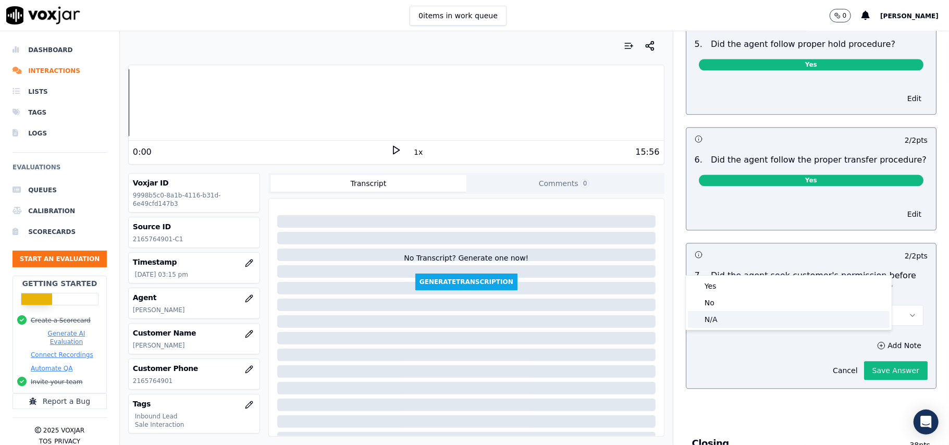
click at [721, 301] on div "No" at bounding box center [789, 302] width 202 height 17
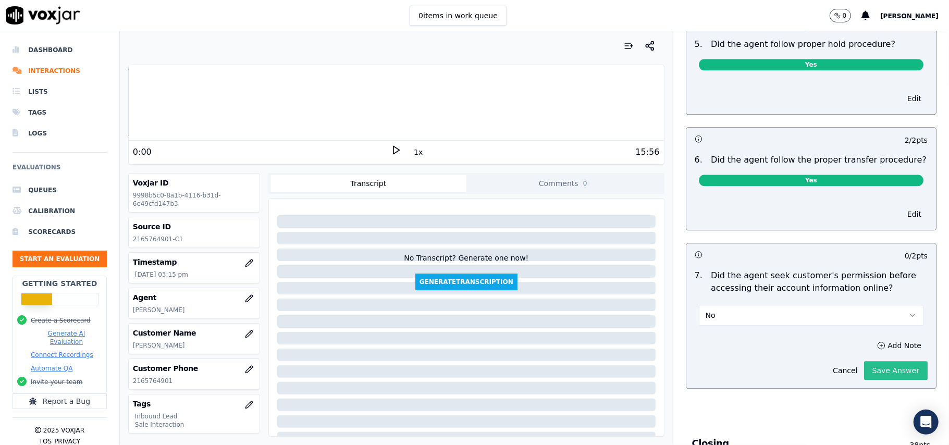
click at [864, 361] on button "Save Answer" at bounding box center [896, 370] width 64 height 19
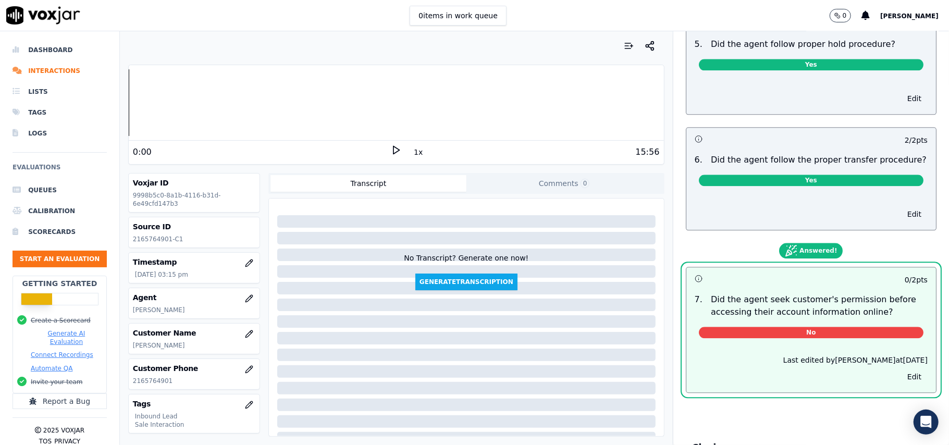
scroll to position [1824, 0]
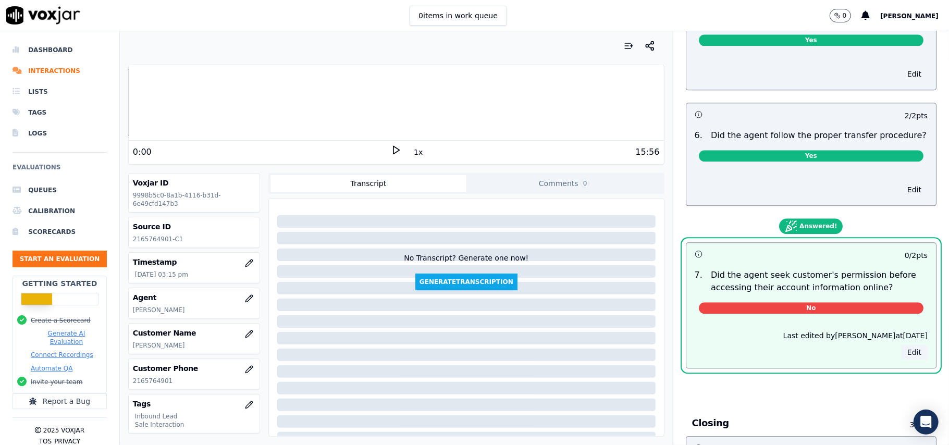
click at [901, 345] on button "Edit" at bounding box center [914, 352] width 27 height 15
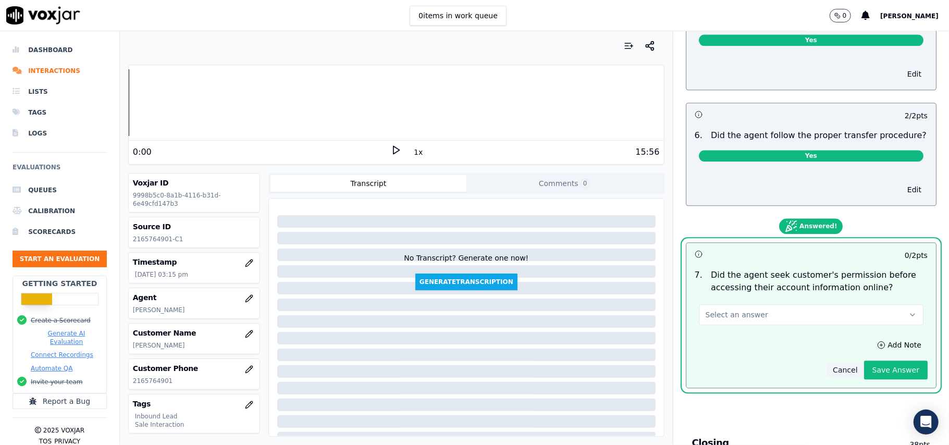
click at [826, 363] on button "Cancel" at bounding box center [844, 370] width 37 height 15
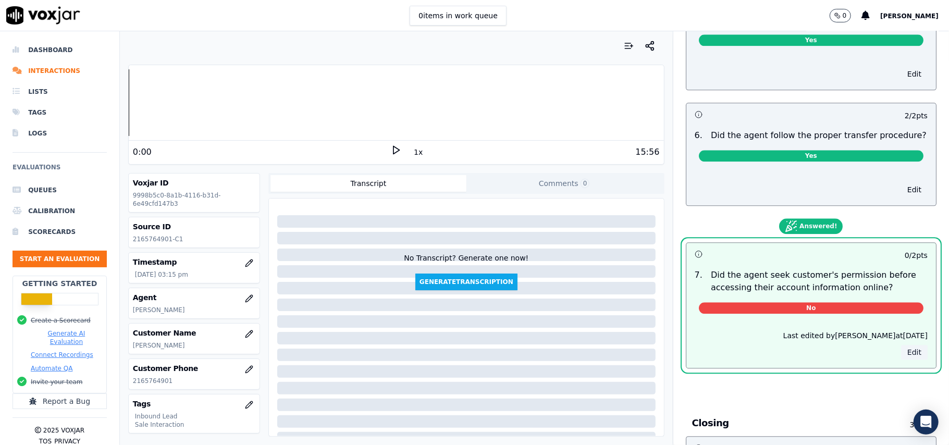
click at [901, 345] on button "Edit" at bounding box center [914, 352] width 27 height 15
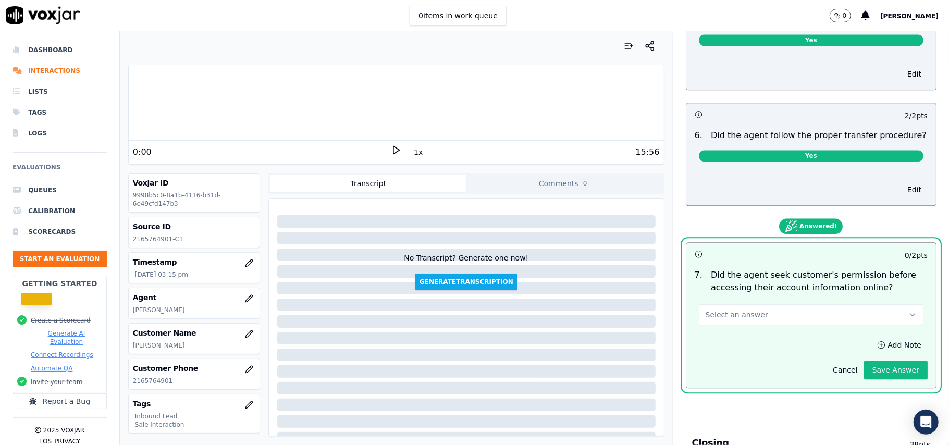
click at [793, 304] on button "Select an answer" at bounding box center [811, 314] width 225 height 21
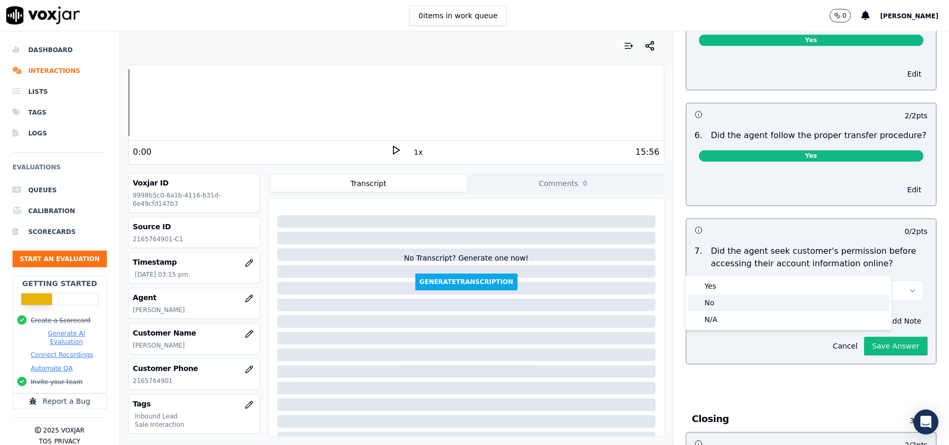
click at [738, 294] on div "No" at bounding box center [789, 302] width 202 height 17
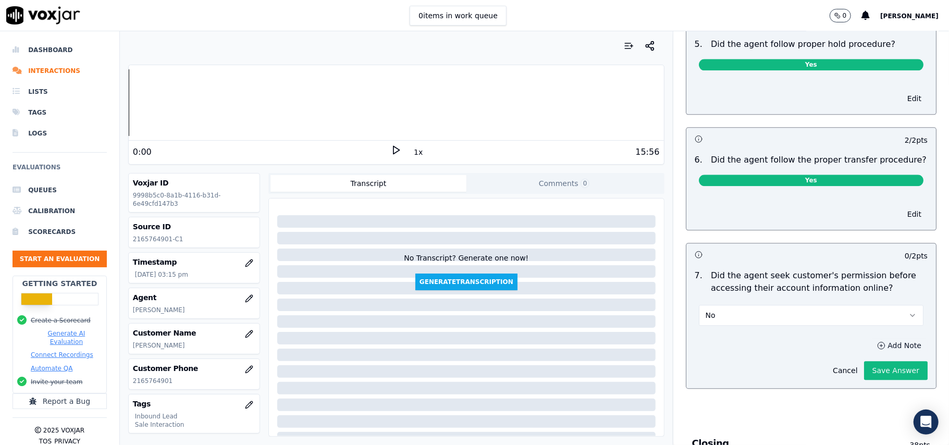
click at [870, 338] on button "Add Note" at bounding box center [898, 345] width 57 height 15
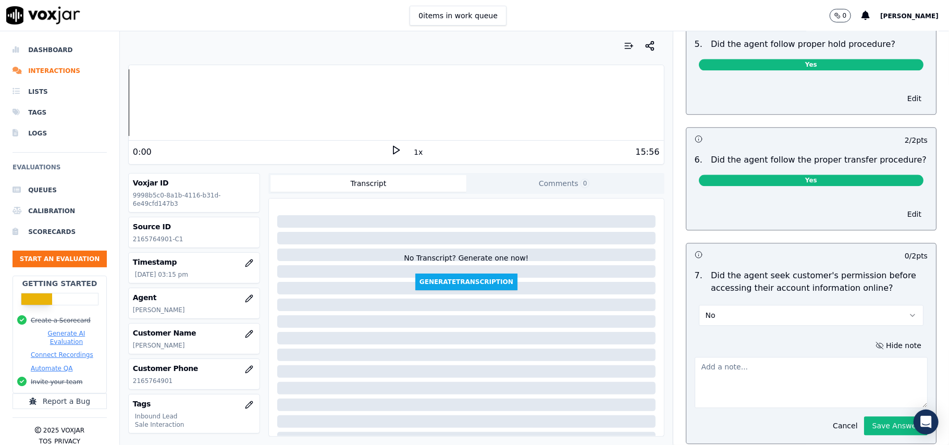
click at [748, 357] on textarea at bounding box center [810, 382] width 233 height 51
paste textarea "@ 2:54: The agent accessed the customer’s account without obtaining permission."
click at [694, 357] on textarea "@ 2:54: The agent accessed the customer’s account without obtaining permission." at bounding box center [810, 382] width 233 height 51
paste textarea "Call ID: 134310"
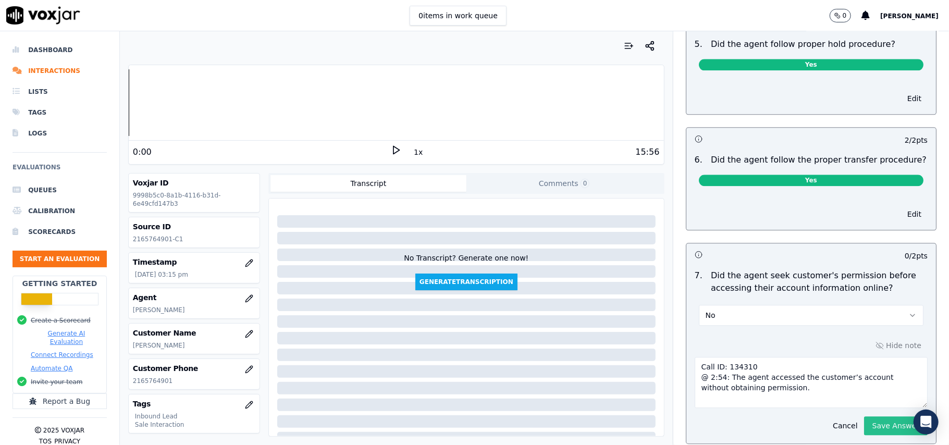
type textarea "Call ID: 134310 @ 2:54: The agent accessed the customer’s account without obtai…"
click at [864, 416] on button "Save Answer" at bounding box center [896, 425] width 64 height 19
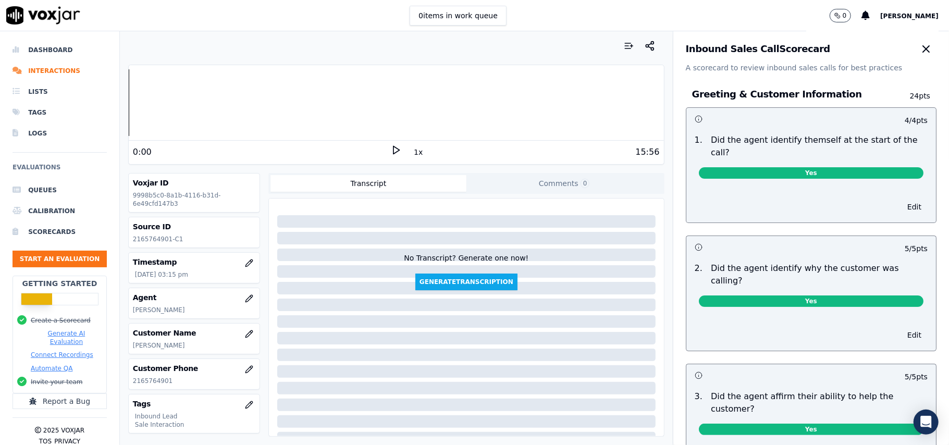
scroll to position [0, 0]
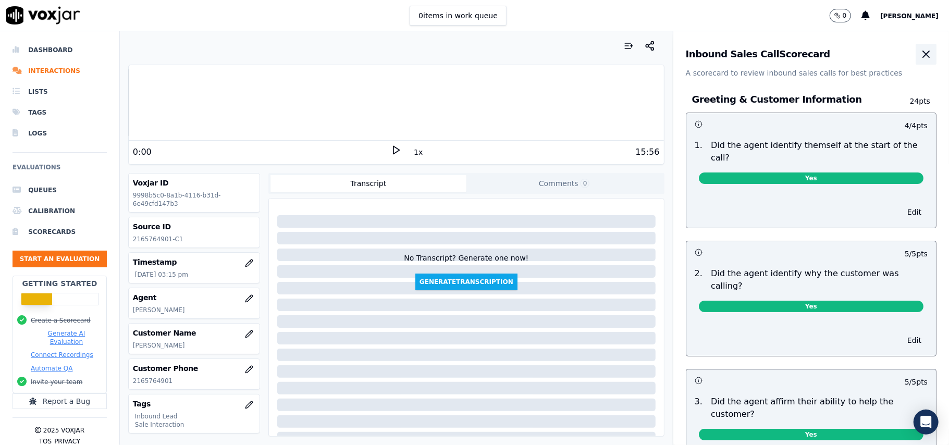
click at [919, 51] on icon "button" at bounding box center [925, 54] width 13 height 13
